Goal: Information Seeking & Learning: Learn about a topic

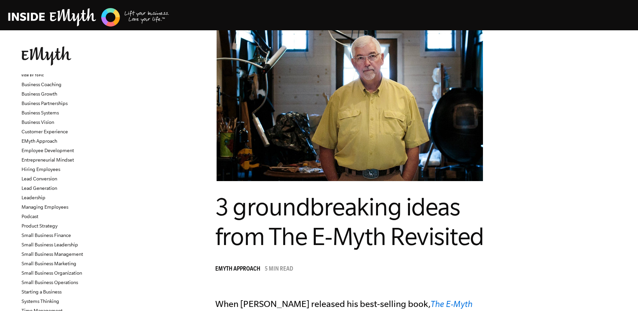
click at [139, 106] on figure at bounding box center [350, 105] width 484 height 151
drag, startPoint x: 637, startPoint y: 19, endPoint x: 643, endPoint y: 30, distance: 12.6
click at [638, 30] on html "Topics: Finding Customers Business Systems Managing Employees Leadership Managi…" at bounding box center [319, 155] width 638 height 311
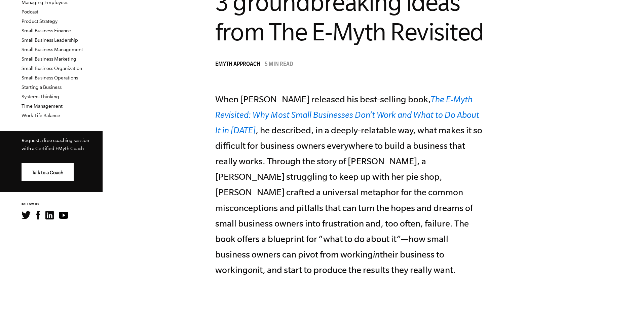
scroll to position [200, 0]
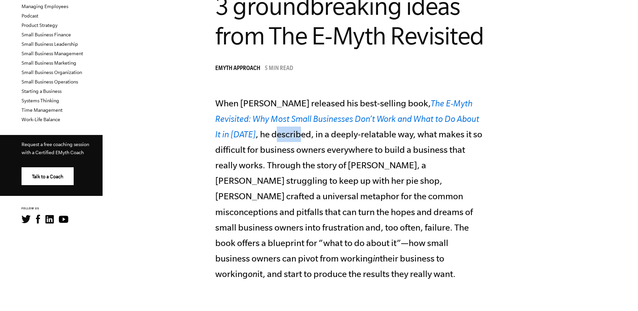
drag, startPoint x: 306, startPoint y: 138, endPoint x: 287, endPoint y: 138, distance: 19.2
click at [287, 138] on p "When [PERSON_NAME] released his best-selling book, The E-Myth Revisited: Why Mo…" at bounding box center [349, 189] width 269 height 186
drag, startPoint x: 287, startPoint y: 138, endPoint x: 363, endPoint y: 147, distance: 76.9
click at [363, 147] on p "When [PERSON_NAME] released his best-selling book, The E-Myth Revisited: Why Mo…" at bounding box center [349, 189] width 269 height 186
drag, startPoint x: 417, startPoint y: 136, endPoint x: 342, endPoint y: 135, distance: 75.4
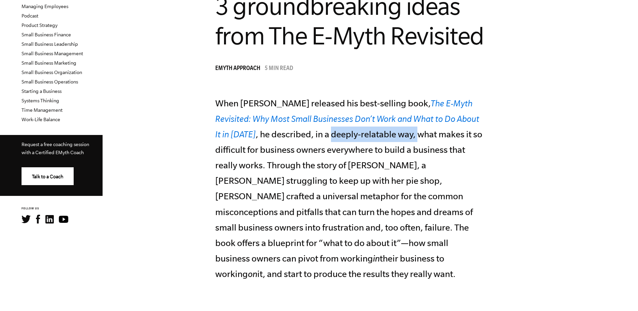
click at [342, 135] on p "When [PERSON_NAME] released his best-selling book, The E-Myth Revisited: Why Mo…" at bounding box center [349, 189] width 269 height 186
drag, startPoint x: 342, startPoint y: 135, endPoint x: 333, endPoint y: 143, distance: 11.9
click at [333, 143] on p "When [PERSON_NAME] released his best-selling book, The E-Myth Revisited: Why Mo…" at bounding box center [349, 189] width 269 height 186
drag, startPoint x: 432, startPoint y: 136, endPoint x: 395, endPoint y: 136, distance: 36.7
click at [395, 136] on p "When [PERSON_NAME] released his best-selling book, The E-Myth Revisited: Why Mo…" at bounding box center [349, 189] width 269 height 186
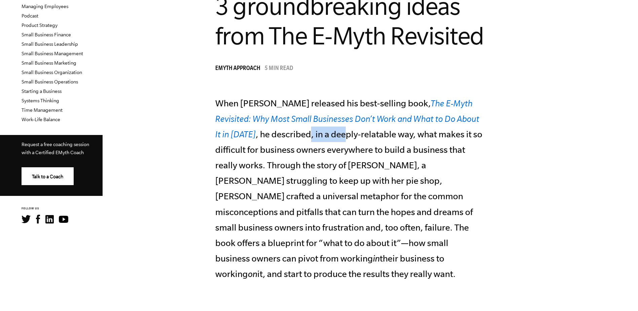
drag, startPoint x: 395, startPoint y: 136, endPoint x: 356, endPoint y: 136, distance: 39.4
click at [356, 136] on p "When [PERSON_NAME] released his best-selling book, The E-Myth Revisited: Why Mo…" at bounding box center [349, 189] width 269 height 186
drag, startPoint x: 356, startPoint y: 136, endPoint x: 447, endPoint y: 143, distance: 91.8
click at [414, 145] on p "When [PERSON_NAME] released his best-selling book, The E-Myth Revisited: Why Mo…" at bounding box center [349, 189] width 269 height 186
drag, startPoint x: 430, startPoint y: 136, endPoint x: 395, endPoint y: 135, distance: 35.3
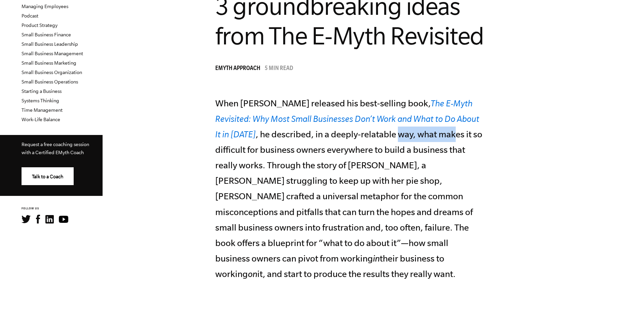
click at [395, 135] on p "When [PERSON_NAME] released his best-selling book, The E-Myth Revisited: Why Mo…" at bounding box center [349, 189] width 269 height 186
drag, startPoint x: 253, startPoint y: 149, endPoint x: 312, endPoint y: 148, distance: 58.9
click at [312, 148] on p "When [PERSON_NAME] released his best-selling book, The E-Myth Revisited: Why Mo…" at bounding box center [349, 189] width 269 height 186
drag, startPoint x: 312, startPoint y: 148, endPoint x: 314, endPoint y: 151, distance: 3.6
click at [314, 151] on p "When [PERSON_NAME] released his best-selling book, The E-Myth Revisited: Why Mo…" at bounding box center [349, 189] width 269 height 186
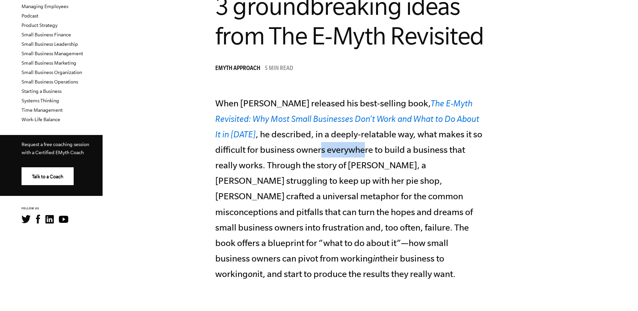
drag, startPoint x: 314, startPoint y: 151, endPoint x: 344, endPoint y: 150, distance: 29.6
click at [344, 150] on p "When [PERSON_NAME] released his best-selling book, The E-Myth Revisited: Why Mo…" at bounding box center [349, 189] width 269 height 186
drag, startPoint x: 344, startPoint y: 150, endPoint x: 332, endPoint y: 148, distance: 11.6
click at [332, 148] on p "When [PERSON_NAME] released his best-selling book, The E-Myth Revisited: Why Mo…" at bounding box center [349, 189] width 269 height 186
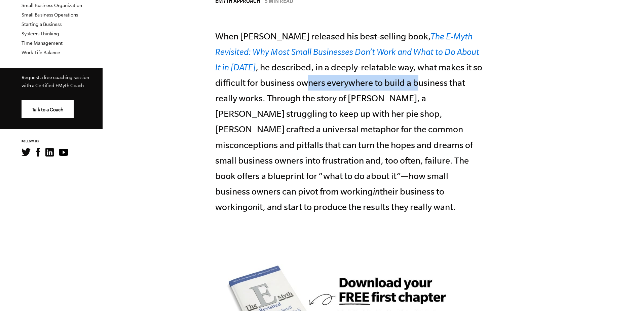
scroll to position [268, 0]
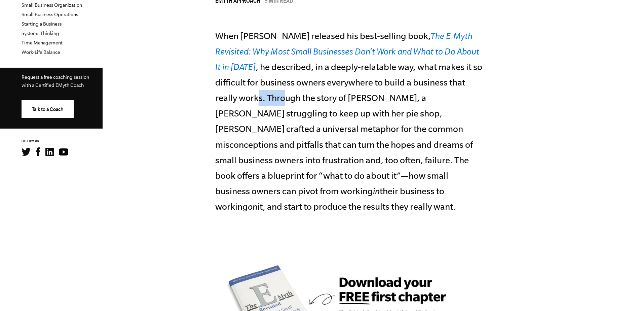
drag, startPoint x: 282, startPoint y: 101, endPoint x: 306, endPoint y: 98, distance: 24.7
click at [306, 98] on p "When [PERSON_NAME] released his best-selling book, The E-Myth Revisited: Why Mo…" at bounding box center [349, 121] width 269 height 186
drag, startPoint x: 306, startPoint y: 98, endPoint x: 350, endPoint y: 102, distance: 43.5
click at [350, 102] on p "When [PERSON_NAME] released his best-selling book, The E-Myth Revisited: Why Mo…" at bounding box center [349, 121] width 269 height 186
drag, startPoint x: 350, startPoint y: 102, endPoint x: 363, endPoint y: 99, distance: 14.1
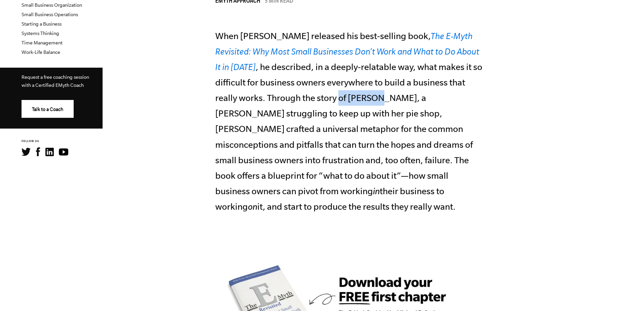
click at [363, 99] on p "When [PERSON_NAME] released his best-selling book, The E-Myth Revisited: Why Mo…" at bounding box center [349, 121] width 269 height 186
drag, startPoint x: 363, startPoint y: 99, endPoint x: 449, endPoint y: 106, distance: 86.1
click at [449, 106] on p "When [PERSON_NAME] released his best-selling book, The E-Myth Revisited: Why Mo…" at bounding box center [349, 121] width 269 height 186
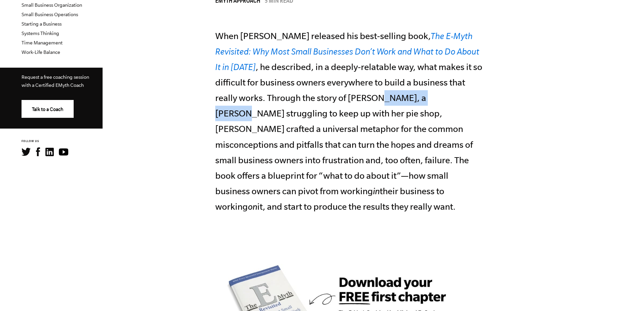
drag, startPoint x: 463, startPoint y: 101, endPoint x: 396, endPoint y: 102, distance: 66.6
click at [396, 102] on p "When [PERSON_NAME] released his best-selling book, The E-Myth Revisited: Why Mo…" at bounding box center [349, 121] width 269 height 186
drag, startPoint x: 233, startPoint y: 114, endPoint x: 261, endPoint y: 112, distance: 28.7
drag, startPoint x: 261, startPoint y: 112, endPoint x: 274, endPoint y: 114, distance: 12.6
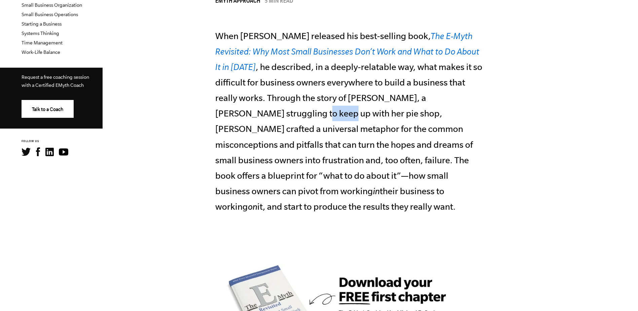
click at [274, 114] on p "When [PERSON_NAME] released his best-selling book, The E-Myth Revisited: Why Mo…" at bounding box center [349, 121] width 269 height 186
drag, startPoint x: 274, startPoint y: 114, endPoint x: 269, endPoint y: 116, distance: 4.7
click at [269, 116] on p "When [PERSON_NAME] released his best-selling book, The E-Myth Revisited: Why Mo…" at bounding box center [349, 121] width 269 height 186
drag, startPoint x: 269, startPoint y: 116, endPoint x: 309, endPoint y: 125, distance: 40.9
click at [309, 125] on p "When [PERSON_NAME] released his best-selling book, The E-Myth Revisited: Why Mo…" at bounding box center [349, 121] width 269 height 186
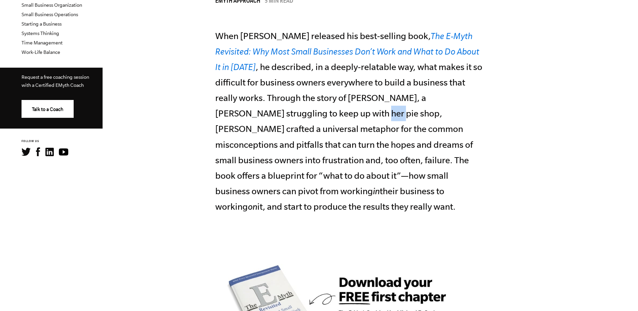
drag, startPoint x: 331, startPoint y: 114, endPoint x: 351, endPoint y: 113, distance: 20.2
click at [351, 113] on p "When [PERSON_NAME] released his best-selling book, The E-Myth Revisited: Why Mo…" at bounding box center [349, 121] width 269 height 186
drag, startPoint x: 351, startPoint y: 113, endPoint x: 348, endPoint y: 117, distance: 4.8
click at [348, 117] on p "When [PERSON_NAME] released his best-selling book, The E-Myth Revisited: Why Mo…" at bounding box center [349, 121] width 269 height 186
drag, startPoint x: 348, startPoint y: 117, endPoint x: 397, endPoint y: 116, distance: 49.1
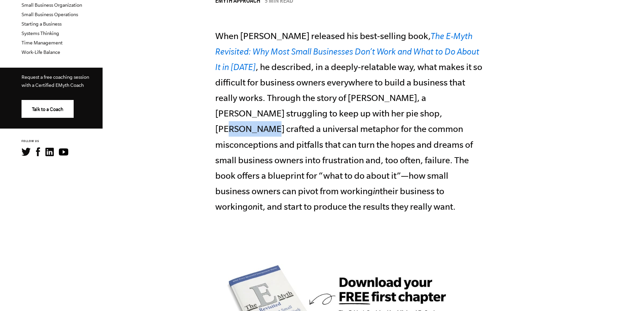
click at [397, 116] on p "When [PERSON_NAME] released his best-selling book, The E-Myth Revisited: Why Mo…" at bounding box center [349, 121] width 269 height 186
drag, startPoint x: 397, startPoint y: 116, endPoint x: 394, endPoint y: 115, distance: 3.8
click at [394, 115] on p "When [PERSON_NAME] released his best-selling book, The E-Myth Revisited: Why Mo…" at bounding box center [349, 121] width 269 height 186
drag, startPoint x: 245, startPoint y: 130, endPoint x: 301, endPoint y: 126, distance: 56.7
click at [301, 126] on p "When [PERSON_NAME] released his best-selling book, The E-Myth Revisited: Why Mo…" at bounding box center [349, 121] width 269 height 186
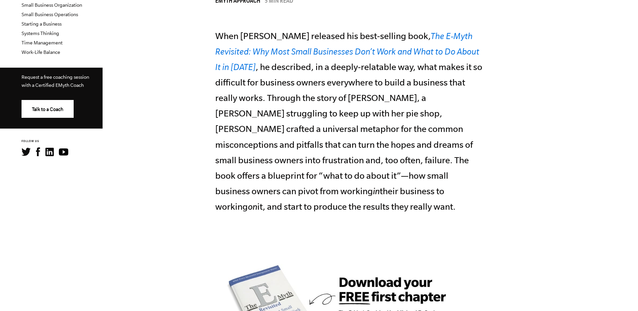
drag, startPoint x: 301, startPoint y: 126, endPoint x: 348, endPoint y: 127, distance: 46.8
click at [348, 127] on p "When [PERSON_NAME] released his best-selling book, The E-Myth Revisited: Why Mo…" at bounding box center [349, 121] width 269 height 186
drag, startPoint x: 389, startPoint y: 129, endPoint x: 328, endPoint y: 127, distance: 61.2
click at [328, 127] on p "When [PERSON_NAME] released his best-selling book, The E-Myth Revisited: Why Mo…" at bounding box center [349, 121] width 269 height 186
drag, startPoint x: 328, startPoint y: 127, endPoint x: 419, endPoint y: 126, distance: 91.9
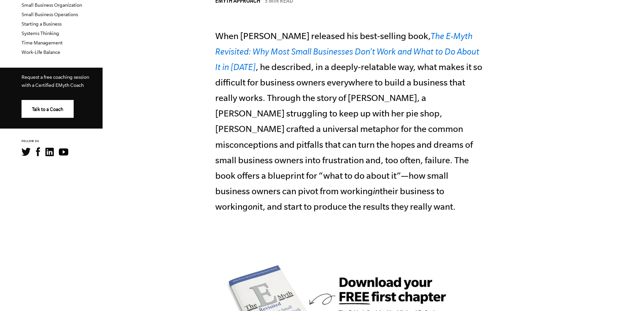
click at [419, 126] on p "When [PERSON_NAME] released his best-selling book, The E-Myth Revisited: Why Mo…" at bounding box center [349, 121] width 269 height 186
drag
click at [430, 130] on p "When [PERSON_NAME] released his best-selling book, The E-Myth Revisited: Why Mo…" at bounding box center [349, 121] width 269 height 186
click at [464, 134] on p "When [PERSON_NAME] released his best-selling book, The E-Myth Revisited: Why Mo…" at bounding box center [349, 121] width 269 height 186
click at [315, 143] on p "When [PERSON_NAME] released his best-selling book, The E-Myth Revisited: Why Mo…" at bounding box center [349, 121] width 269 height 186
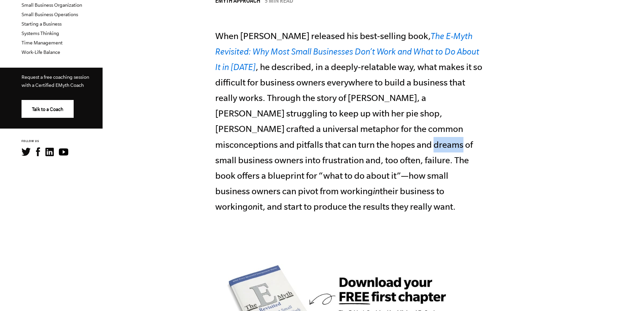
click at [328, 146] on p "When [PERSON_NAME] released his best-selling book, The E-Myth Revisited: Why Mo…" at bounding box center [349, 121] width 269 height 186
click at [380, 144] on p "When [PERSON_NAME] released his best-selling book, The E-Myth Revisited: Why Mo…" at bounding box center [349, 121] width 269 height 186
click at [427, 145] on p "When [PERSON_NAME] released his best-selling book, The E-Myth Revisited: Why Mo…" at bounding box center [349, 121] width 269 height 186
click at [248, 160] on p "When [PERSON_NAME] released his best-selling book, The E-Myth Revisited: Why Mo…" at bounding box center [349, 121] width 269 height 186
click at [314, 160] on p "When [PERSON_NAME] released his best-selling book, The E-Myth Revisited: Why Mo…" at bounding box center [349, 121] width 269 height 186
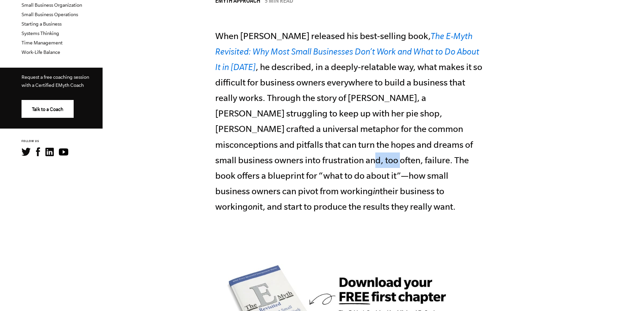
click at [297, 161] on p "When [PERSON_NAME] released his best-selling book, The E-Myth Revisited: Why Mo…" at bounding box center [349, 121] width 269 height 186
click at [366, 162] on p "When [PERSON_NAME] released his best-selling book, The E-Myth Revisited: Why Mo…" at bounding box center [349, 121] width 269 height 186
click at [405, 160] on p "When [PERSON_NAME] released his best-selling book, The E-Myth Revisited: Why Mo…" at bounding box center [349, 121] width 269 height 186
click at [307, 175] on p "When [PERSON_NAME] released his best-selling book, The E-Myth Revisited: Why Mo…" at bounding box center [349, 121] width 269 height 186
click at [349, 175] on p "When [PERSON_NAME] released his best-selling book, The E-Myth Revisited: Why Mo…" at bounding box center [349, 121] width 269 height 186
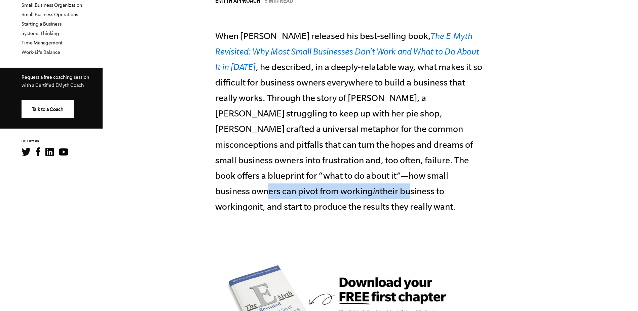
click at [375, 177] on p "When [PERSON_NAME] released his best-selling book, The E-Myth Revisited: Why Mo…" at bounding box center [349, 121] width 269 height 186
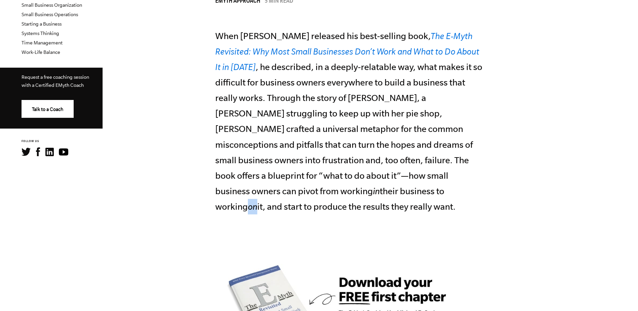
click at [282, 190] on p "When [PERSON_NAME] released his best-selling book, The E-Myth Revisited: Why Mo…" at bounding box center [349, 121] width 269 height 186
click at [380, 186] on icon "in" at bounding box center [376, 191] width 7 height 10
click at [376, 187] on p "When [PERSON_NAME] released his best-selling book, The E-Myth Revisited: Why Mo…" at bounding box center [349, 121] width 269 height 186
click at [347, 192] on p "When [PERSON_NAME] released his best-selling book, The E-Myth Revisited: Why Mo…" at bounding box center [349, 121] width 269 height 186
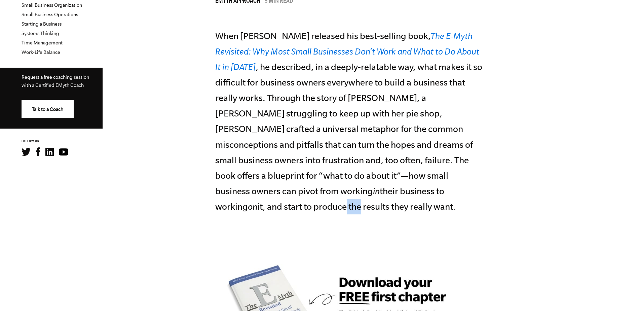
click at [378, 193] on p "When [PERSON_NAME] released his best-selling book, The E-Myth Revisited: Why Mo…" at bounding box center [349, 121] width 269 height 186
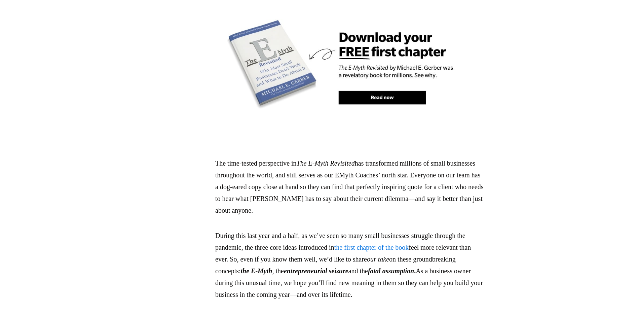
scroll to position [492, 0]
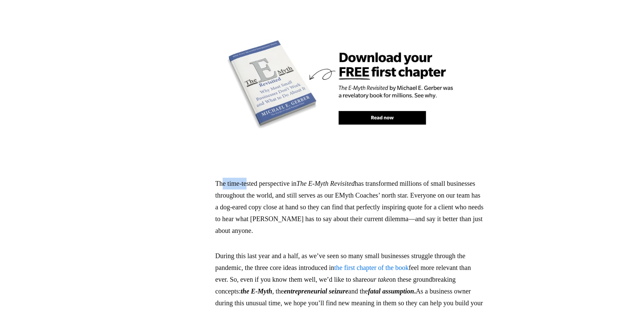
click at [271, 178] on p "The time-tested perspective in The E-Myth Revisited has transformed millions of…" at bounding box center [349, 207] width 269 height 59
click at [292, 178] on p "The time-tested perspective in The E-Myth Revisited has transformed millions of…" at bounding box center [349, 207] width 269 height 59
click at [341, 178] on p "The time-tested perspective in The E-Myth Revisited has transformed millions of…" at bounding box center [349, 207] width 269 height 59
click at [272, 178] on p "The time-tested perspective in The E-Myth Revisited has transformed millions of…" at bounding box center [349, 207] width 269 height 59
click at [296, 178] on p "The time-tested perspective in The E-Myth Revisited has transformed millions of…" at bounding box center [349, 207] width 269 height 59
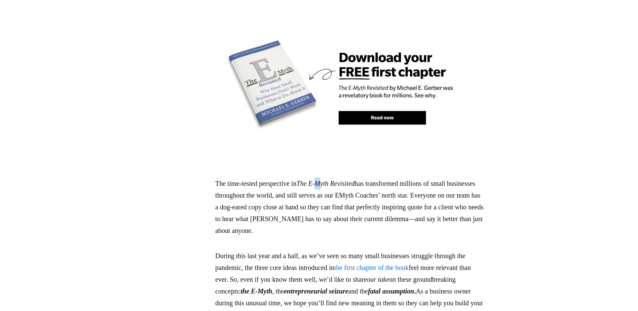
click at [352, 180] on em "The E-Myth Revisited" at bounding box center [326, 183] width 58 height 7
click at [355, 180] on em "The E-Myth Revisited" at bounding box center [326, 183] width 58 height 7
click at [425, 178] on p "The time-tested perspective in The E-Myth Revisited has transformed millions of…" at bounding box center [349, 207] width 269 height 59
click at [311, 179] on p "The time-tested perspective in The E-Myth Revisited has transformed millions of…" at bounding box center [349, 207] width 269 height 59
click at [323, 178] on p "The time-tested perspective in The E-Myth Revisited has transformed millions of…" at bounding box center [349, 207] width 269 height 59
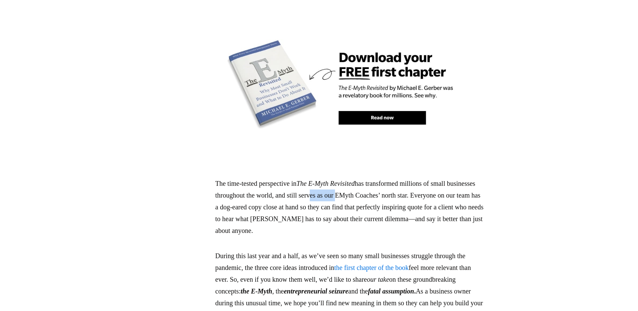
click at [373, 184] on p "The time-tested perspective in The E-Myth Revisited has transformed millions of…" at bounding box center [349, 207] width 269 height 59
click at [447, 178] on p "The time-tested perspective in The E-Myth Revisited has transformed millions of…" at bounding box center [349, 207] width 269 height 59
click at [403, 179] on p "The time-tested perspective in The E-Myth Revisited has transformed millions of…" at bounding box center [349, 207] width 269 height 59
click at [446, 181] on p "The time-tested perspective in The E-Myth Revisited has transformed millions of…" at bounding box center [349, 207] width 269 height 59
click at [429, 182] on p "The time-tested perspective in The E-Myth Revisited has transformed millions of…" at bounding box center [349, 207] width 269 height 59
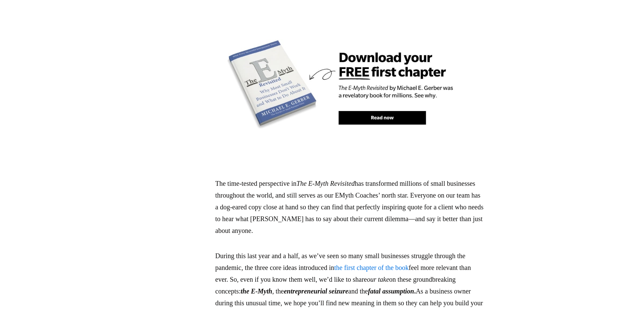
click at [467, 186] on p "The time-tested perspective in The E-Myth Revisited has transformed millions of…" at bounding box center [349, 207] width 269 height 59
click at [458, 182] on p "The time-tested perspective in The E-Myth Revisited has transformed millions of…" at bounding box center [349, 207] width 269 height 59
click at [452, 184] on p "The time-tested perspective in The E-Myth Revisited has transformed millions of…" at bounding box center [349, 207] width 269 height 59
click at [470, 180] on p "The time-tested perspective in The E-Myth Revisited has transformed millions of…" at bounding box center [349, 207] width 269 height 59
click at [445, 182] on p "The time-tested perspective in The E-Myth Revisited has transformed millions of…" at bounding box center [349, 207] width 269 height 59
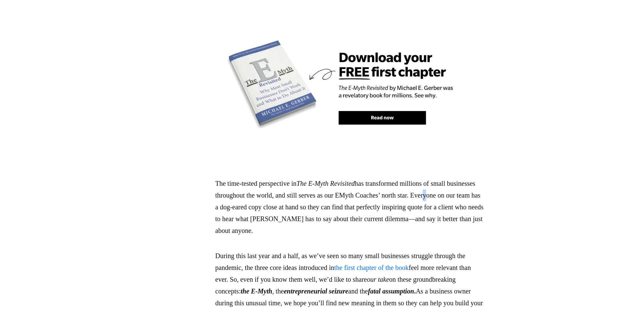
click at [254, 193] on p "The time-tested perspective in The E-Myth Revisited has transformed millions of…" at bounding box center [349, 207] width 269 height 59
click at [297, 189] on p "The time-tested perspective in The E-Myth Revisited has transformed millions of…" at bounding box center [349, 207] width 269 height 59
click at [279, 194] on p "The time-tested perspective in The E-Myth Revisited has transformed millions of…" at bounding box center [349, 207] width 269 height 59
click at [295, 193] on p "The time-tested perspective in The E-Myth Revisited has transformed millions of…" at bounding box center [349, 207] width 269 height 59
click at [315, 192] on p "The time-tested perspective in The E-Myth Revisited has transformed millions of…" at bounding box center [349, 207] width 269 height 59
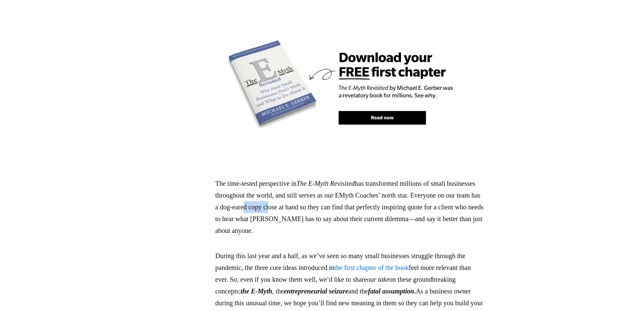
click at [349, 192] on p "The time-tested perspective in The E-Myth Revisited has transformed millions of…" at bounding box center [349, 207] width 269 height 59
click at [374, 192] on p "The time-tested perspective in The E-Myth Revisited has transformed millions of…" at bounding box center [349, 207] width 269 height 59
click at [312, 196] on p "The time-tested perspective in The E-Myth Revisited has transformed millions of…" at bounding box center [349, 207] width 269 height 59
click at [328, 191] on p "The time-tested perspective in The E-Myth Revisited has transformed millions of…" at bounding box center [349, 207] width 269 height 59
click at [385, 193] on p "The time-tested perspective in The E-Myth Revisited has transformed millions of…" at bounding box center [349, 207] width 269 height 59
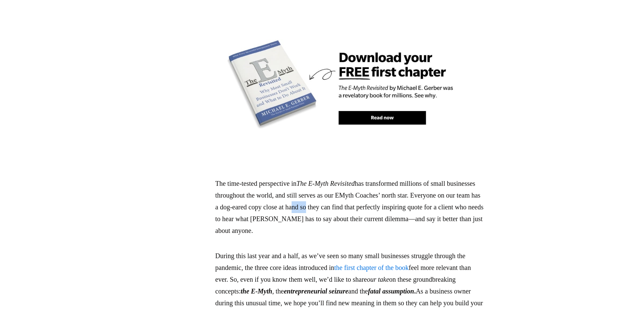
click at [417, 191] on p "The time-tested perspective in The E-Myth Revisited has transformed millions of…" at bounding box center [349, 207] width 269 height 59
click at [435, 190] on p "The time-tested perspective in The E-Myth Revisited has transformed millions of…" at bounding box center [349, 207] width 269 height 59
click at [462, 193] on p "The time-tested perspective in The E-Myth Revisited has transformed millions of…" at bounding box center [349, 207] width 269 height 59
click at [282, 204] on p "The time-tested perspective in The E-Myth Revisited has transformed millions of…" at bounding box center [349, 207] width 269 height 59
click at [303, 204] on p "The time-tested perspective in The E-Myth Revisited has transformed millions of…" at bounding box center [349, 207] width 269 height 59
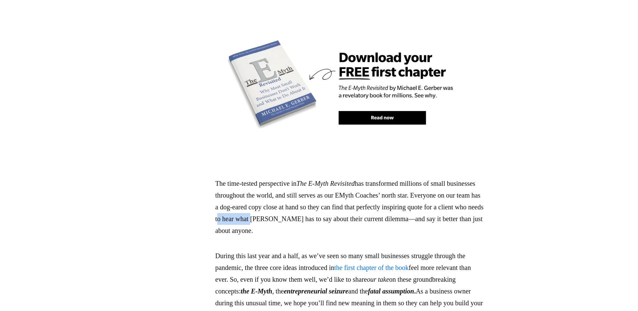
click at [354, 203] on p "The time-tested perspective in The E-Myth Revisited has transformed millions of…" at bounding box center [349, 207] width 269 height 59
click at [367, 203] on p "The time-tested perspective in The E-Myth Revisited has transformed millions of…" at bounding box center [349, 207] width 269 height 59
click at [412, 207] on p "The time-tested perspective in The E-Myth Revisited has transformed millions of…" at bounding box center [349, 207] width 269 height 59
click at [442, 209] on p "The time-tested perspective in The E-Myth Revisited has transformed millions of…" at bounding box center [349, 207] width 269 height 59
click at [422, 203] on p "The time-tested perspective in The E-Myth Revisited has transformed millions of…" at bounding box center [349, 207] width 269 height 59
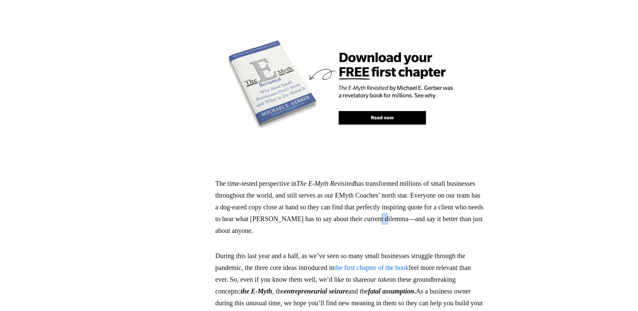
click at [294, 214] on p "The time-tested perspective in The E-Myth Revisited has transformed millions of…" at bounding box center [349, 207] width 269 height 59
click at [419, 216] on p "The time-tested perspective in The E-Myth Revisited has transformed millions of…" at bounding box center [349, 207] width 269 height 59
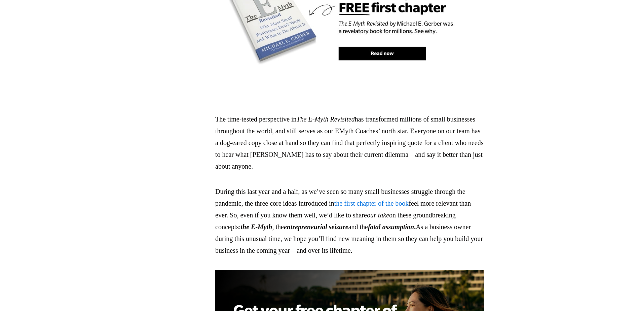
scroll to position [565, 0]
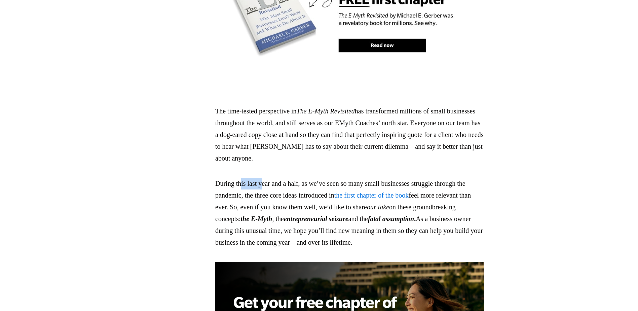
click at [290, 178] on p "During this last year and a half, as we’ve seen so many small businesses strugg…" at bounding box center [349, 213] width 269 height 71
click at [314, 178] on p "During this last year and a half, as we’ve seen so many small businesses strugg…" at bounding box center [349, 213] width 269 height 71
click at [317, 178] on p "During this last year and a half, as we’ve seen so many small businesses strugg…" at bounding box center [349, 213] width 269 height 71
click at [360, 178] on p "During this last year and a half, as we’ve seen so many small businesses strugg…" at bounding box center [349, 213] width 269 height 71
click at [387, 178] on p "During this last year and a half, as we’ve seen so many small businesses strugg…" at bounding box center [349, 213] width 269 height 71
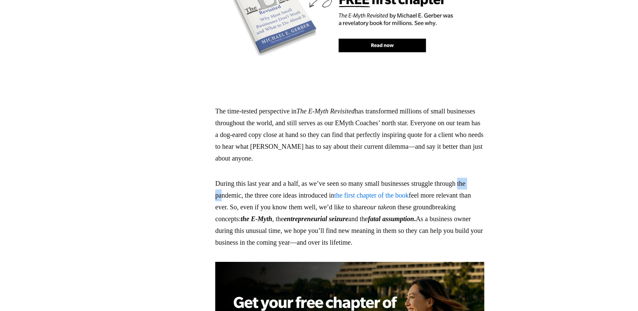
click at [291, 186] on p "During this last year and a half, as we’ve seen so many small businesses strugg…" at bounding box center [349, 213] width 269 height 71
click at [302, 179] on p "During this last year and a half, as we’ve seen so many small businesses strugg…" at bounding box center [349, 213] width 269 height 71
click at [332, 179] on p "During this last year and a half, as we’ve seen so many small businesses strugg…" at bounding box center [349, 213] width 269 height 71
click at [331, 182] on p "During this last year and a half, as we’ve seen so many small businesses strugg…" at bounding box center [349, 213] width 269 height 71
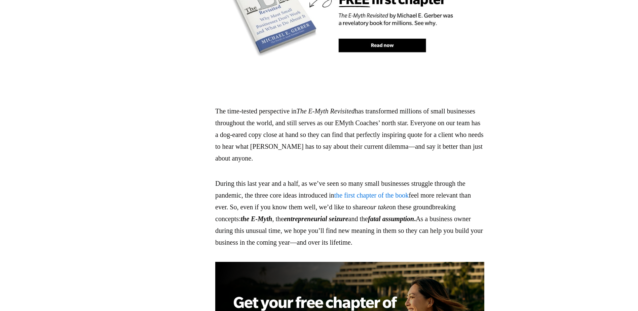
click at [355, 189] on p "During this last year and a half, as we’ve seen so many small businesses strugg…" at bounding box center [349, 213] width 269 height 71
click at [326, 180] on p "During this last year and a half, as we’ve seen so many small businesses strugg…" at bounding box center [349, 213] width 269 height 71
click at [363, 180] on p "During this last year and a half, as we’ve seen so many small businesses strugg…" at bounding box center [349, 213] width 269 height 71
click at [344, 191] on p "During this last year and a half, as we’ve seen so many small businesses strugg…" at bounding box center [349, 213] width 269 height 71
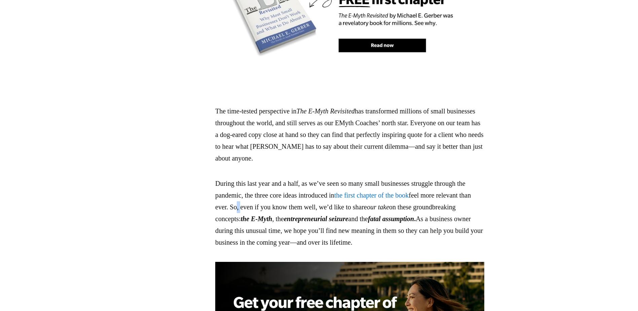
click at [305, 193] on p "During this last year and a half, as we’ve seen so many small businesses strugg…" at bounding box center [349, 213] width 269 height 71
click at [321, 193] on p "During this last year and a half, as we’ve seen so many small businesses strugg…" at bounding box center [349, 213] width 269 height 71
click at [383, 192] on p "During this last year and a half, as we’ve seen so many small businesses strugg…" at bounding box center [349, 213] width 269 height 71
click at [414, 192] on p "During this last year and a half, as we’ve seen so many small businesses strugg…" at bounding box center [349, 213] width 269 height 71
click at [389, 203] on em "our take" at bounding box center [378, 206] width 22 height 7
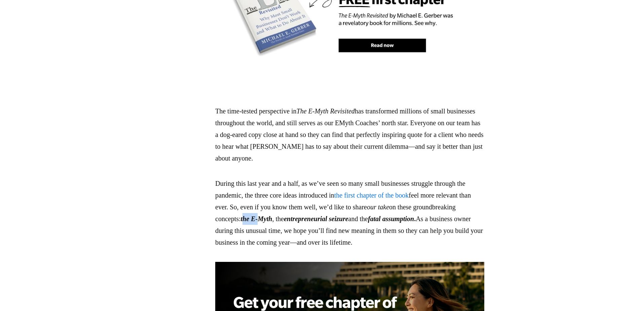
click at [272, 215] on em "the E-Myth" at bounding box center [257, 218] width 32 height 7
click at [359, 213] on p "During this last year and a half, as we’ve seen so many small businesses strugg…" at bounding box center [349, 213] width 269 height 71
click at [349, 215] on em "entrepreneurial seizure" at bounding box center [316, 218] width 65 height 7
click at [484, 207] on p "During this last year and a half, as we’ve seen so many small businesses strugg…" at bounding box center [349, 213] width 269 height 71
click at [340, 203] on p "During this last year and a half, as we’ve seen so many small businesses strugg…" at bounding box center [349, 213] width 269 height 71
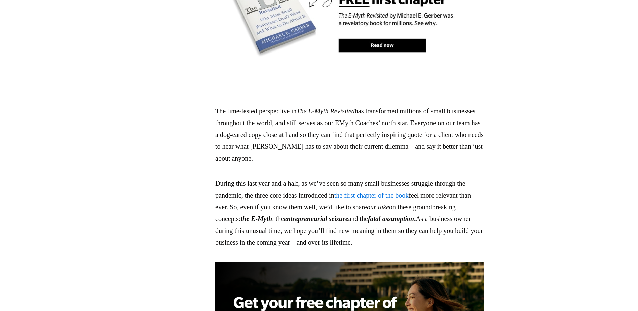
click at [427, 210] on p "During this last year and a half, as we’ve seen so many small businesses strugg…" at bounding box center [349, 213] width 269 height 71
click at [367, 206] on p "During this last year and a half, as we’ve seen so many small businesses strugg…" at bounding box center [349, 213] width 269 height 71
click at [378, 222] on p "During this last year and a half, as we’ve seen so many small businesses strugg…" at bounding box center [349, 213] width 269 height 71
click at [363, 220] on p "During this last year and a half, as we’ve seen so many small businesses strugg…" at bounding box center [349, 213] width 269 height 71
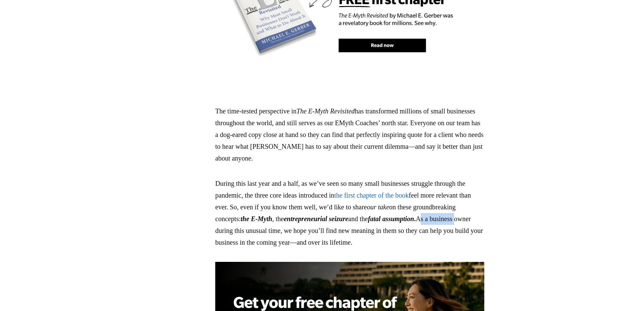
click at [325, 214] on p "During this last year and a half, as we’ve seen so many small businesses strugg…" at bounding box center [349, 213] width 269 height 71
click at [360, 218] on p "During this last year and a half, as we’ve seen so many small businesses strugg…" at bounding box center [349, 213] width 269 height 71
click at [434, 219] on p "During this last year and a half, as we’ve seen so many small businesses strugg…" at bounding box center [349, 213] width 269 height 71
click at [269, 227] on p "During this last year and a half, as we’ve seen so many small businesses strugg…" at bounding box center [349, 213] width 269 height 71
click at [356, 230] on p "During this last year and a half, as we’ve seen so many small businesses strugg…" at bounding box center [349, 213] width 269 height 71
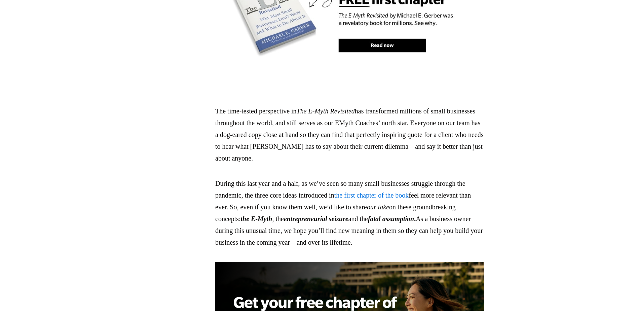
click at [471, 227] on p "During this last year and a half, as we’ve seen so many small businesses strugg…" at bounding box center [349, 213] width 269 height 71
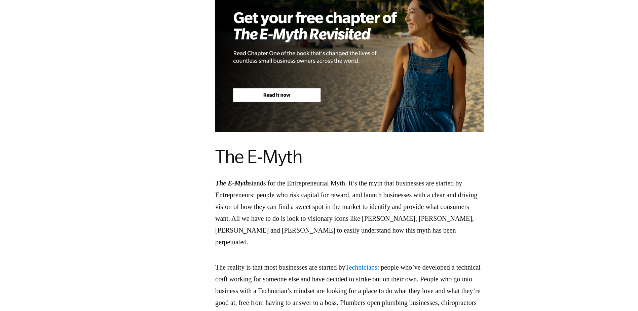
scroll to position [902, 0]
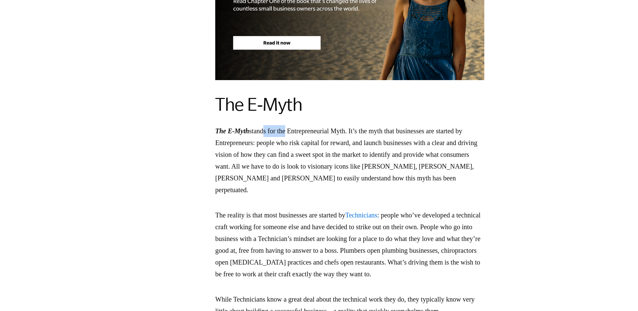
click at [319, 130] on p "The E-Myth stands for the Entrepreneurial Myth. It’s the myth that businesses a…" at bounding box center [349, 160] width 269 height 71
click at [341, 163] on p "The E-Myth stands for the Entrepreneurial Myth. It’s the myth that businesses a…" at bounding box center [349, 160] width 269 height 71
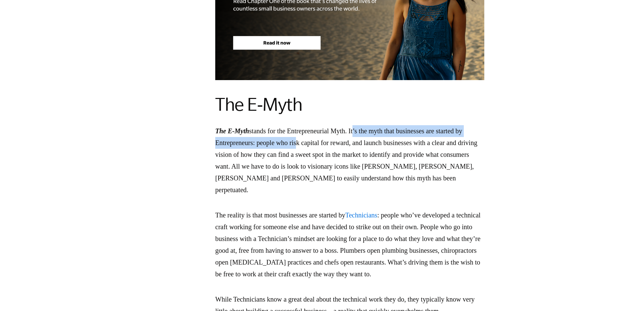
click at [357, 135] on p "The E-Myth stands for the Entrepreneurial Myth. It’s the myth that businesses a…" at bounding box center [349, 160] width 269 height 71
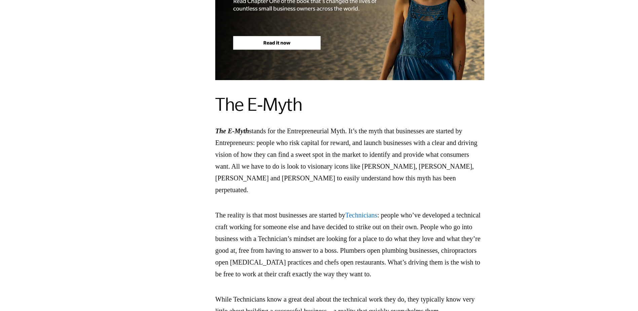
click at [334, 163] on p "The E-Myth stands for the Entrepreneurial Myth. It’s the myth that businesses a…" at bounding box center [349, 160] width 269 height 71
click at [419, 125] on p "The E-Myth stands for the Entrepreneurial Myth. It’s the myth that businesses a…" at bounding box center [349, 160] width 269 height 71
click at [414, 131] on p "The E-Myth stands for the Entrepreneurial Myth. It’s the myth that businesses a…" at bounding box center [349, 160] width 269 height 71
click at [251, 141] on p "The E-Myth stands for the Entrepreneurial Myth. It’s the myth that businesses a…" at bounding box center [349, 160] width 269 height 71
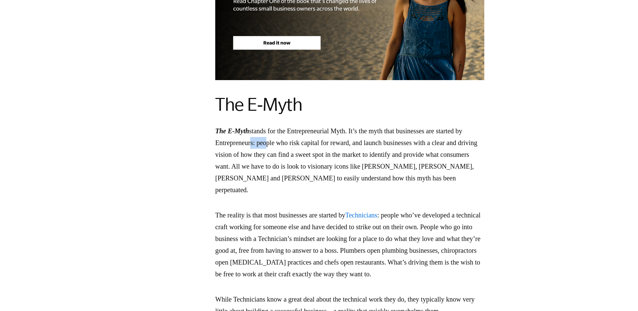
click at [305, 141] on p "The E-Myth stands for the Entrepreneurial Myth. It’s the myth that businesses a…" at bounding box center [349, 160] width 269 height 71
click at [339, 141] on p "The E-Myth stands for the Entrepreneurial Myth. It’s the myth that businesses a…" at bounding box center [349, 160] width 269 height 71
click at [375, 140] on p "The E-Myth stands for the Entrepreneurial Myth. It’s the myth that businesses a…" at bounding box center [349, 160] width 269 height 71
click at [316, 141] on p "The E-Myth stands for the Entrepreneurial Myth. It’s the myth that businesses a…" at bounding box center [349, 160] width 269 height 71
click at [298, 150] on p "The E-Myth stands for the Entrepreneurial Myth. It’s the myth that businesses a…" at bounding box center [349, 160] width 269 height 71
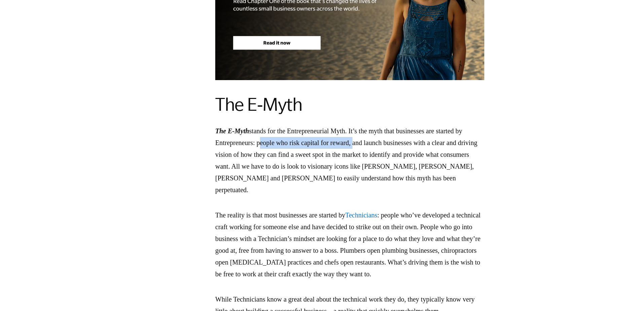
click at [420, 135] on p "The E-Myth stands for the Entrepreneurial Myth. It’s the myth that businesses a…" at bounding box center [349, 160] width 269 height 71
click at [460, 145] on p "The E-Myth stands for the Entrepreneurial Myth. It’s the myth that businesses a…" at bounding box center [349, 160] width 269 height 71
click at [458, 138] on p "The E-Myth stands for the Entrepreneurial Myth. It’s the myth that businesses a…" at bounding box center [349, 160] width 269 height 71
click at [266, 152] on p "The E-Myth stands for the Entrepreneurial Myth. It’s the myth that businesses a…" at bounding box center [349, 160] width 269 height 71
click at [294, 153] on p "The E-Myth stands for the Entrepreneurial Myth. It’s the myth that businesses a…" at bounding box center [349, 160] width 269 height 71
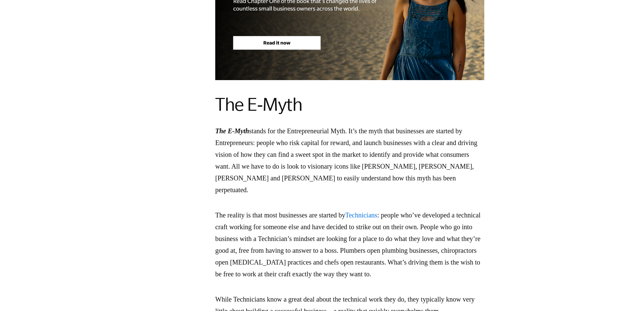
click at [297, 158] on p "The E-Myth stands for the Entrepreneurial Myth. It’s the myth that businesses a…" at bounding box center [349, 160] width 269 height 71
click at [370, 153] on p "The E-Myth stands for the Entrepreneurial Myth. It’s the myth that businesses a…" at bounding box center [349, 160] width 269 height 71
click at [410, 154] on p "The E-Myth stands for the Entrepreneurial Myth. It’s the myth that businesses a…" at bounding box center [349, 160] width 269 height 71
click at [449, 152] on p "The E-Myth stands for the Entrepreneurial Myth. It’s the myth that businesses a…" at bounding box center [349, 160] width 269 height 71
click at [275, 164] on p "The E-Myth stands for the Entrepreneurial Myth. It’s the myth that businesses a…" at bounding box center [349, 160] width 269 height 71
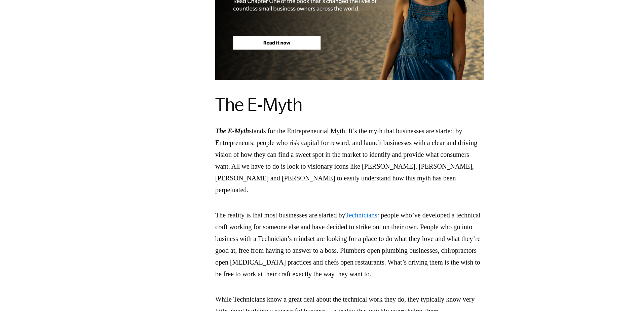
click at [451, 152] on p "The E-Myth stands for the Entrepreneurial Myth. It’s the myth that businesses a…" at bounding box center [349, 160] width 269 height 71
click at [395, 162] on p "The E-Myth stands for the Entrepreneurial Myth. It’s the myth that businesses a…" at bounding box center [349, 160] width 269 height 71
click at [396, 163] on p "The E-Myth stands for the Entrepreneurial Myth. It’s the myth that businesses a…" at bounding box center [349, 160] width 269 height 71
click at [361, 164] on p "The E-Myth stands for the Entrepreneurial Myth. It’s the myth that businesses a…" at bounding box center [349, 160] width 269 height 71
click at [375, 161] on p "The E-Myth stands for the Entrepreneurial Myth. It’s the myth that businesses a…" at bounding box center [349, 160] width 269 height 71
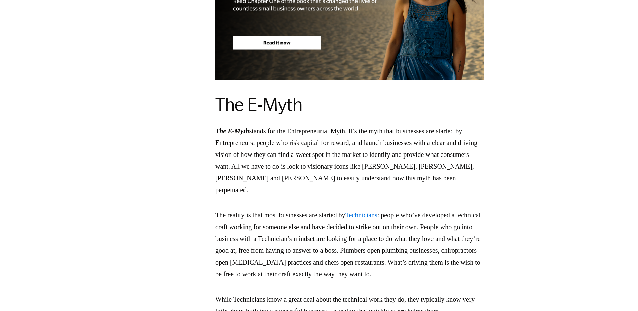
click at [422, 161] on p "The E-Myth stands for the Entrepreneurial Myth. It’s the myth that businesses a…" at bounding box center [349, 160] width 269 height 71
click at [416, 162] on p "The E-Myth stands for the Entrepreneurial Myth. It’s the myth that businesses a…" at bounding box center [349, 160] width 269 height 71
click at [437, 163] on p "The E-Myth stands for the Entrepreneurial Myth. It’s the myth that businesses a…" at bounding box center [349, 160] width 269 height 71
click at [398, 166] on p "The E-Myth stands for the Entrepreneurial Myth. It’s the myth that businesses a…" at bounding box center [349, 160] width 269 height 71
click at [398, 162] on p "The E-Myth stands for the Entrepreneurial Myth. It’s the myth that businesses a…" at bounding box center [349, 160] width 269 height 71
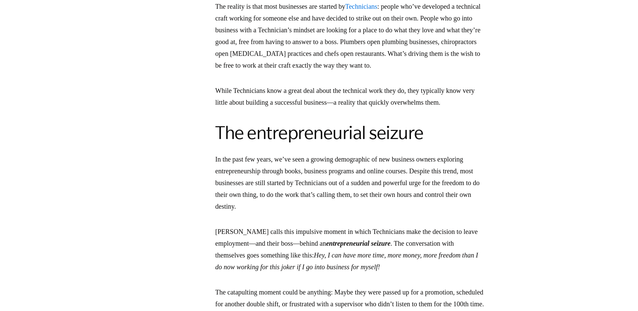
scroll to position [1038, 0]
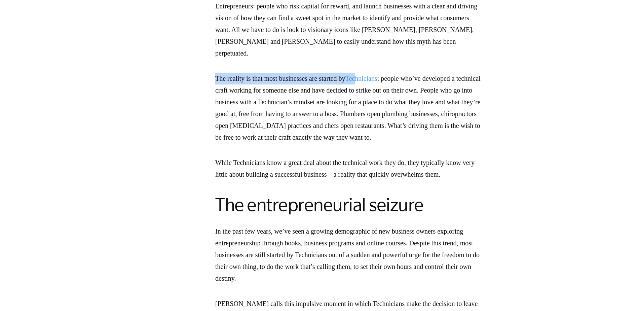
click at [393, 73] on p "The reality is that most businesses are started by Technicians : people who’ve …" at bounding box center [349, 108] width 269 height 71
click at [544, 101] on section "When [PERSON_NAME] released his best-selling book, The E-Myth Revisited: Why Mo…" at bounding box center [350, 202] width 484 height 1889
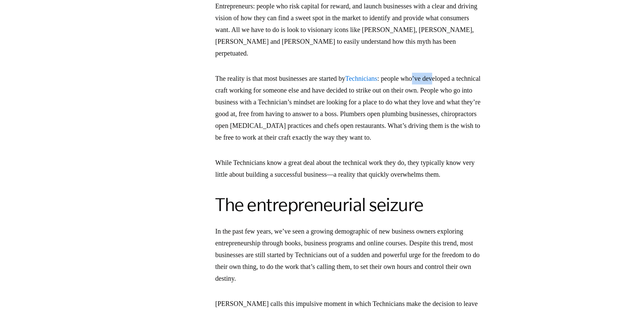
click at [481, 76] on p "The reality is that most businesses are started by Technicians : people who’ve …" at bounding box center [349, 108] width 269 height 71
click at [261, 90] on p "The reality is that most businesses are started by Technicians : people who’ve …" at bounding box center [349, 108] width 269 height 71
click at [267, 86] on p "The reality is that most businesses are started by Technicians : people who’ve …" at bounding box center [349, 108] width 269 height 71
click at [303, 89] on p "The reality is that most businesses are started by Technicians : people who’ve …" at bounding box center [349, 108] width 269 height 71
click at [318, 86] on p "The reality is that most businesses are started by Technicians : people who’ve …" at bounding box center [349, 108] width 269 height 71
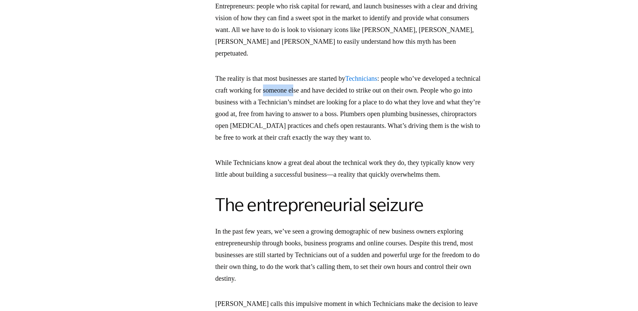
click at [336, 90] on p "The reality is that most businesses are started by Technicians : people who’ve …" at bounding box center [349, 108] width 269 height 71
click at [418, 87] on p "The reality is that most businesses are started by Technicians : people who’ve …" at bounding box center [349, 108] width 269 height 71
click at [415, 89] on p "The reality is that most businesses are started by Technicians : people who’ve …" at bounding box center [349, 108] width 269 height 71
click at [251, 98] on p "The reality is that most businesses are started by Technicians : people who’ve …" at bounding box center [349, 108] width 269 height 71
click at [293, 97] on p "The reality is that most businesses are started by Technicians : people who’ve …" at bounding box center [349, 108] width 269 height 71
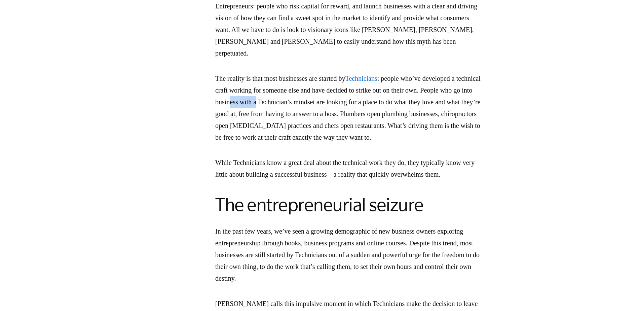
click at [312, 99] on p "The reality is that most businesses are started by Technicians : people who’ve …" at bounding box center [349, 108] width 269 height 71
click at [426, 99] on p "The reality is that most businesses are started by Technicians : people who’ve …" at bounding box center [349, 108] width 269 height 71
click at [420, 101] on p "The reality is that most businesses are started by Technicians : people who’ve …" at bounding box center [349, 108] width 269 height 71
click at [474, 103] on p "The reality is that most businesses are started by Technicians : people who’ve …" at bounding box center [349, 108] width 269 height 71
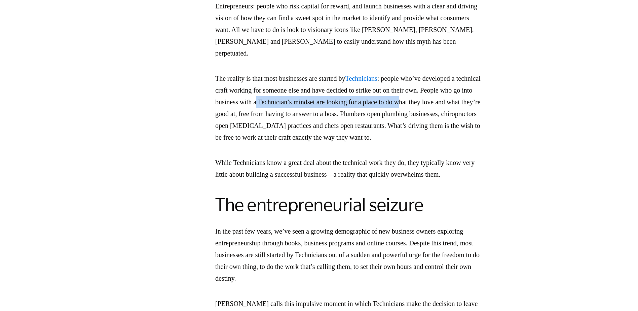
click at [484, 95] on p "The reality is that most businesses are started by Technicians : people who’ve …" at bounding box center [349, 108] width 269 height 71
click at [323, 104] on p "The reality is that most businesses are started by Technicians : people who’ve …" at bounding box center [349, 108] width 269 height 71
click at [429, 98] on p "The reality is that most businesses are started by Technicians : people who’ve …" at bounding box center [349, 108] width 269 height 71
click at [448, 101] on p "The reality is that most businesses are started by Technicians : people who’ve …" at bounding box center [349, 108] width 269 height 71
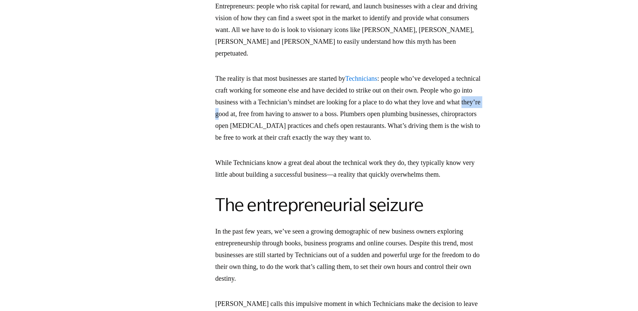
click at [294, 109] on p "The reality is that most businesses are started by Technicians : people who’ve …" at bounding box center [349, 108] width 269 height 71
click at [450, 110] on p "The reality is that most businesses are started by Technicians : people who’ve …" at bounding box center [349, 108] width 269 height 71
click at [300, 94] on p "The reality is that most businesses are started by Technicians : people who’ve …" at bounding box center [349, 108] width 269 height 71
click at [366, 109] on p "The reality is that most businesses are started by Technicians : people who’ve …" at bounding box center [349, 108] width 269 height 71
click at [271, 109] on p "The reality is that most businesses are started by Technicians : people who’ve …" at bounding box center [349, 108] width 269 height 71
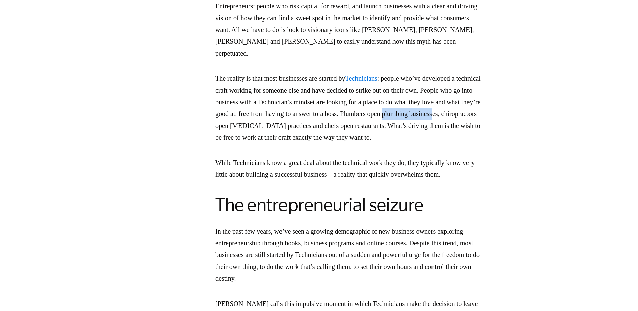
click at [294, 120] on section "When [PERSON_NAME] released his best-selling book, The E-Myth Revisited: Why Mo…" at bounding box center [350, 202] width 484 height 1889
click at [336, 121] on p "The reality is that most businesses are started by Technicians : people who’ve …" at bounding box center [349, 108] width 269 height 71
click at [369, 120] on p "The reality is that most businesses are started by Technicians : people who’ve …" at bounding box center [349, 108] width 269 height 71
click at [381, 120] on p "The reality is that most businesses are started by Technicians : people who’ve …" at bounding box center [349, 108] width 269 height 71
click at [267, 122] on section "When [PERSON_NAME] released his best-selling book, The E-Myth Revisited: Why Mo…" at bounding box center [350, 202] width 484 height 1889
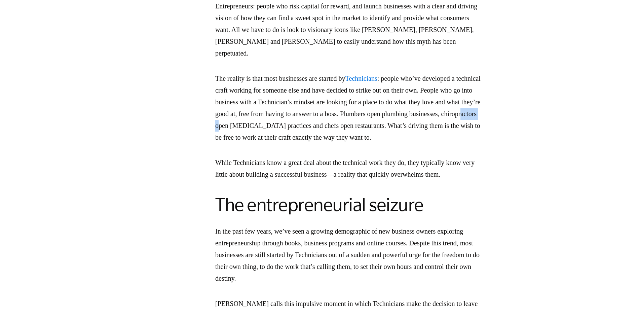
click at [356, 123] on p "The reality is that most businesses are started by Technicians : people who’ve …" at bounding box center [349, 108] width 269 height 71
click at [448, 126] on p "The reality is that most businesses are started by Technicians : people who’ve …" at bounding box center [349, 108] width 269 height 71
click at [449, 124] on p "The reality is that most businesses are started by Technicians : people who’ve …" at bounding box center [349, 108] width 269 height 71
click at [283, 134] on p "The reality is that most businesses are started by Technicians : people who’ve …" at bounding box center [349, 108] width 269 height 71
click at [396, 132] on p "The reality is that most businesses are started by Technicians : people who’ve …" at bounding box center [349, 108] width 269 height 71
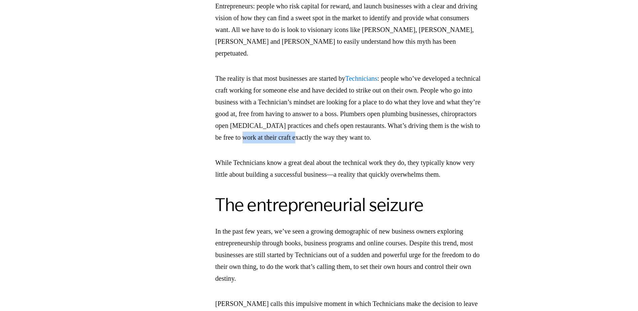
click at [415, 133] on p "The reality is that most businesses are started by Technicians : people who’ve …" at bounding box center [349, 108] width 269 height 71
click at [374, 143] on p "The reality is that most businesses are started by Technicians : people who’ve …" at bounding box center [349, 108] width 269 height 71
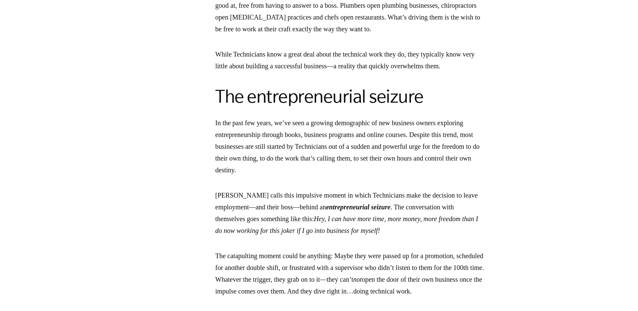
scroll to position [1158, 0]
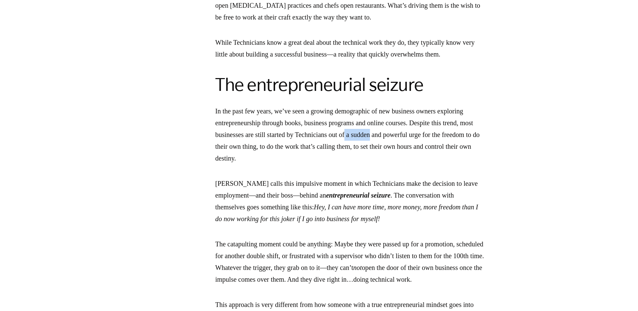
drag, startPoint x: 445, startPoint y: 147, endPoint x: 417, endPoint y: 144, distance: 28.1
click at [417, 144] on p "In the past few years, we’ve seen a growing demographic of new business owners …" at bounding box center [349, 134] width 269 height 59
drag, startPoint x: 417, startPoint y: 144, endPoint x: 423, endPoint y: 162, distance: 19.1
click at [423, 162] on p "In the past few years, we’ve seen a growing demographic of new business owners …" at bounding box center [349, 134] width 269 height 59
drag, startPoint x: 452, startPoint y: 144, endPoint x: 431, endPoint y: 145, distance: 20.9
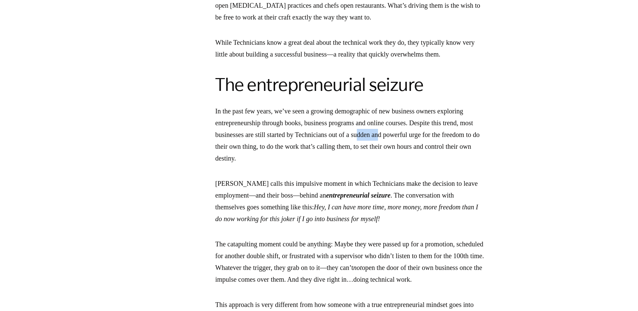
click at [431, 145] on p "In the past few years, we’ve seen a growing demographic of new business owners …" at bounding box center [349, 134] width 269 height 59
drag, startPoint x: 431, startPoint y: 145, endPoint x: 459, endPoint y: 146, distance: 27.9
click at [459, 146] on p "In the past few years, we’ve seen a growing demographic of new business owners …" at bounding box center [349, 134] width 269 height 59
drag, startPoint x: 297, startPoint y: 155, endPoint x: 311, endPoint y: 155, distance: 14.1
click at [311, 155] on p "In the past few years, we’ve seen a growing demographic of new business owners …" at bounding box center [349, 134] width 269 height 59
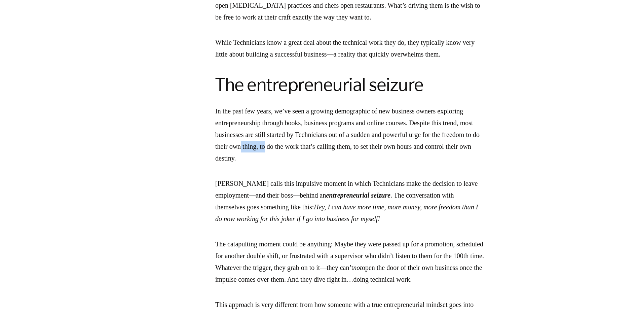
drag, startPoint x: 311, startPoint y: 155, endPoint x: 331, endPoint y: 158, distance: 20.1
click at [331, 158] on p "In the past few years, we’ve seen a growing demographic of new business owners …" at bounding box center [349, 134] width 269 height 59
drag, startPoint x: 331, startPoint y: 158, endPoint x: 383, endPoint y: 158, distance: 52.1
click at [383, 158] on p "In the past few years, we’ve seen a growing demographic of new business owners …" at bounding box center [349, 134] width 269 height 59
drag, startPoint x: 383, startPoint y: 158, endPoint x: 360, endPoint y: 167, distance: 24.7
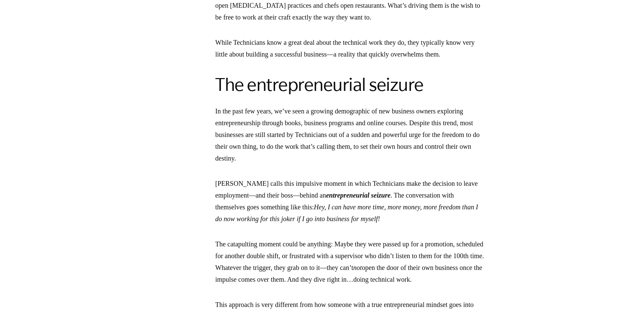
click at [360, 164] on p "In the past few years, we’ve seen a growing demographic of new business owners …" at bounding box center [349, 134] width 269 height 59
drag, startPoint x: 423, startPoint y: 160, endPoint x: 398, endPoint y: 160, distance: 24.9
click at [398, 160] on p "In the past few years, we’ve seen a growing demographic of new business owners …" at bounding box center [349, 134] width 269 height 59
drag, startPoint x: 398, startPoint y: 160, endPoint x: 418, endPoint y: 181, distance: 28.8
click at [418, 181] on div "The time-tested perspective in The E-Myth Revisited has transformed millions of…" at bounding box center [349, 185] width 269 height 1684
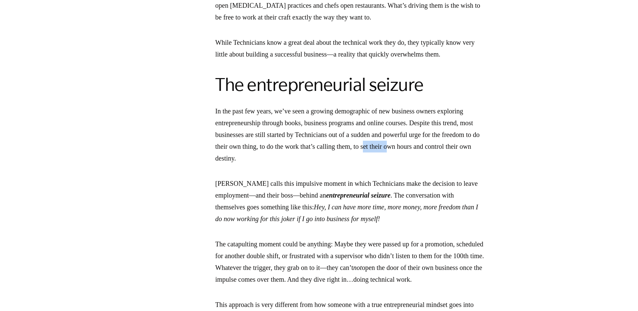
drag, startPoint x: 494, startPoint y: 154, endPoint x: 456, endPoint y: 157, distance: 37.5
click at [456, 157] on p "In the past few years, we’ve seen a growing demographic of new business owners …" at bounding box center [349, 134] width 269 height 59
drag, startPoint x: 251, startPoint y: 172, endPoint x: 258, endPoint y: 171, distance: 7.1
click at [258, 164] on p "In the past few years, we’ve seen a growing demographic of new business owners …" at bounding box center [349, 134] width 269 height 59
drag, startPoint x: 258, startPoint y: 171, endPoint x: 280, endPoint y: 175, distance: 22.2
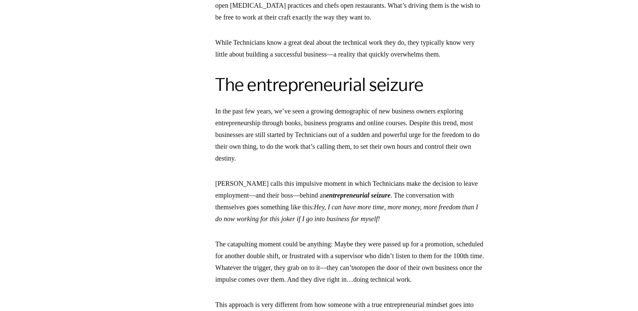
click at [280, 175] on div "The time-tested perspective in The E-Myth Revisited has transformed millions of…" at bounding box center [349, 185] width 269 height 1684
click at [470, 165] on section "When [PERSON_NAME] released his best-selling book, The E-Myth Revisited: Why Mo…" at bounding box center [350, 82] width 484 height 1889
click at [309, 181] on div "The time-tested perspective in The E-Myth Revisited has transformed millions of…" at bounding box center [349, 185] width 269 height 1684
drag, startPoint x: 307, startPoint y: 166, endPoint x: 335, endPoint y: 166, distance: 27.9
click at [335, 164] on p "In the past few years, we’ve seen a growing demographic of new business owners …" at bounding box center [349, 134] width 269 height 59
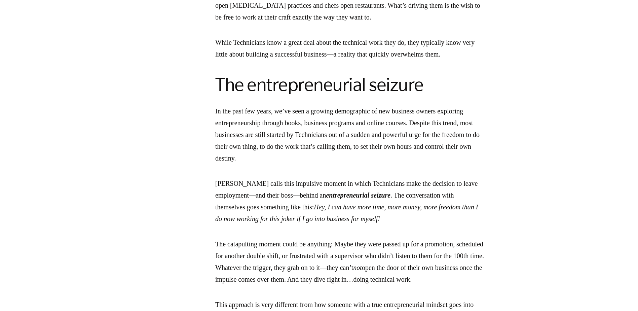
drag, startPoint x: 335, startPoint y: 166, endPoint x: 343, endPoint y: 182, distance: 18.2
click at [348, 178] on div "The time-tested perspective in The E-Myth Revisited has transformed millions of…" at bounding box center [349, 185] width 269 height 1684
drag, startPoint x: 285, startPoint y: 191, endPoint x: 324, endPoint y: 194, distance: 38.4
click at [324, 194] on p "[PERSON_NAME] calls this impulsive moment in which Technicians make the decisio…" at bounding box center [349, 201] width 269 height 47
drag, startPoint x: 324, startPoint y: 194, endPoint x: 344, endPoint y: 191, distance: 20.7
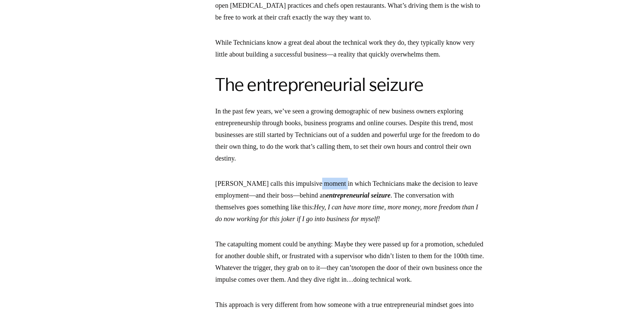
click at [344, 191] on p "[PERSON_NAME] calls this impulsive moment in which Technicians make the decisio…" at bounding box center [349, 201] width 269 height 47
drag, startPoint x: 344, startPoint y: 191, endPoint x: 364, endPoint y: 192, distance: 20.2
click at [364, 192] on p "[PERSON_NAME] calls this impulsive moment in which Technicians make the decisio…" at bounding box center [349, 201] width 269 height 47
drag, startPoint x: 364, startPoint y: 192, endPoint x: 399, endPoint y: 194, distance: 35.1
click at [399, 194] on p "[PERSON_NAME] calls this impulsive moment in which Technicians make the decisio…" at bounding box center [349, 201] width 269 height 47
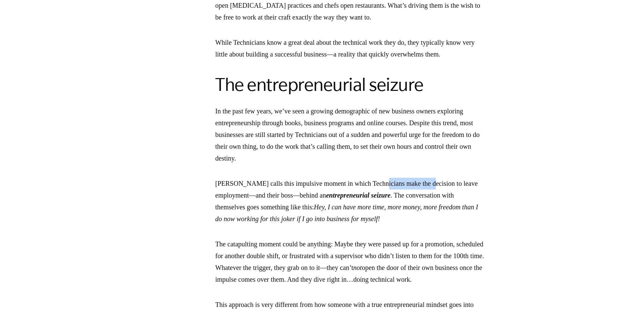
drag, startPoint x: 399, startPoint y: 194, endPoint x: 410, endPoint y: 192, distance: 11.0
click at [410, 192] on p "[PERSON_NAME] calls this impulsive moment in which Technicians make the decisio…" at bounding box center [349, 201] width 269 height 47
drag, startPoint x: 257, startPoint y: 202, endPoint x: 286, endPoint y: 203, distance: 29.6
click at [286, 203] on p "[PERSON_NAME] calls this impulsive moment in which Technicians make the decisio…" at bounding box center [349, 201] width 269 height 47
drag, startPoint x: 286, startPoint y: 203, endPoint x: 313, endPoint y: 203, distance: 26.2
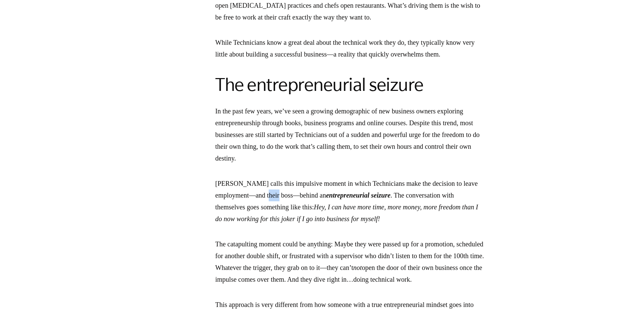
click at [313, 203] on p "[PERSON_NAME] calls this impulsive moment in which Technicians make the decisio…" at bounding box center [349, 201] width 269 height 47
drag, startPoint x: 313, startPoint y: 203, endPoint x: 337, endPoint y: 203, distance: 24.2
click at [337, 203] on p "[PERSON_NAME] calls this impulsive moment in which Technicians make the decisio…" at bounding box center [349, 201] width 269 height 47
drag, startPoint x: 337, startPoint y: 203, endPoint x: 416, endPoint y: 206, distance: 79.8
click at [391, 199] on em "entrepreneurial seizure" at bounding box center [358, 194] width 65 height 7
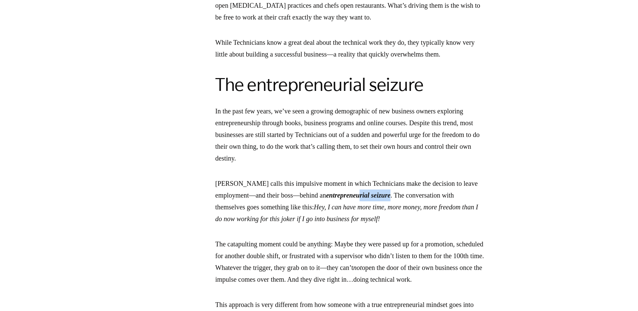
drag, startPoint x: 439, startPoint y: 207, endPoint x: 400, endPoint y: 205, distance: 39.1
click at [391, 199] on em "entrepreneurial seizure" at bounding box center [358, 194] width 65 height 7
drag, startPoint x: 400, startPoint y: 205, endPoint x: 493, endPoint y: 206, distance: 93.5
click at [484, 206] on p "[PERSON_NAME] calls this impulsive moment in which Technicians make the decisio…" at bounding box center [349, 201] width 269 height 47
drag, startPoint x: 328, startPoint y: 204, endPoint x: 444, endPoint y: 204, distance: 116.7
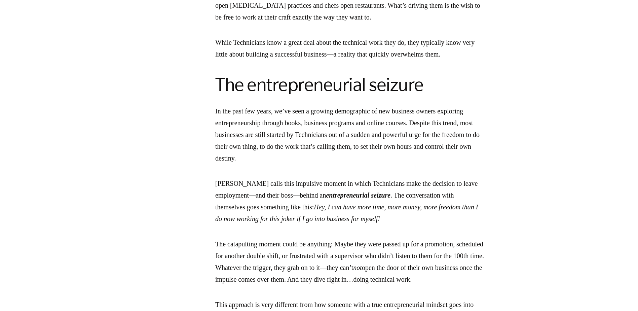
click at [444, 204] on p "[PERSON_NAME] calls this impulsive moment in which Technicians make the decisio…" at bounding box center [349, 201] width 269 height 47
click at [350, 153] on p "In the past few years, we’ve seen a growing demographic of new business owners …" at bounding box center [349, 134] width 269 height 59
click at [267, 162] on p "In the past few years, we’ve seen a growing demographic of new business owners …" at bounding box center [349, 134] width 269 height 59
drag, startPoint x: 385, startPoint y: 121, endPoint x: 368, endPoint y: 122, distance: 16.2
click at [368, 122] on p "In the past few years, we’ve seen a growing demographic of new business owners …" at bounding box center [349, 134] width 269 height 59
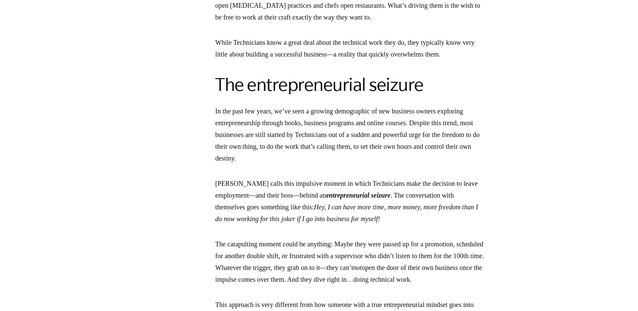
drag, startPoint x: 368, startPoint y: 122, endPoint x: 284, endPoint y: 134, distance: 85.7
click at [284, 134] on p "In the past few years, we’ve seen a growing demographic of new business owners …" at bounding box center [349, 134] width 269 height 59
drag, startPoint x: 455, startPoint y: 94, endPoint x: 213, endPoint y: 105, distance: 242.4
click at [213, 105] on section "When [PERSON_NAME] released his best-selling book, The E-Myth Revisited: Why Mo…" at bounding box center [350, 82] width 484 height 1889
drag, startPoint x: 351, startPoint y: 117, endPoint x: 353, endPoint y: 127, distance: 10.4
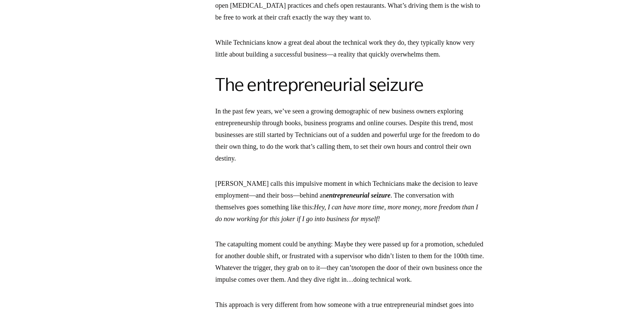
click at [353, 127] on p "In the past few years, we’ve seen a growing demographic of new business owners …" at bounding box center [349, 134] width 269 height 59
drag, startPoint x: 353, startPoint y: 127, endPoint x: 349, endPoint y: 172, distance: 45.3
click at [350, 164] on p "In the past few years, we’ve seen a growing demographic of new business owners …" at bounding box center [349, 134] width 269 height 59
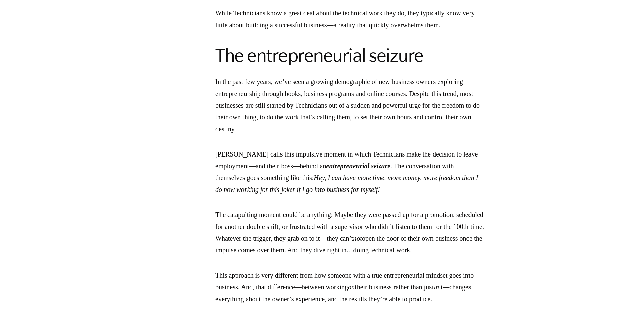
scroll to position [1226, 0]
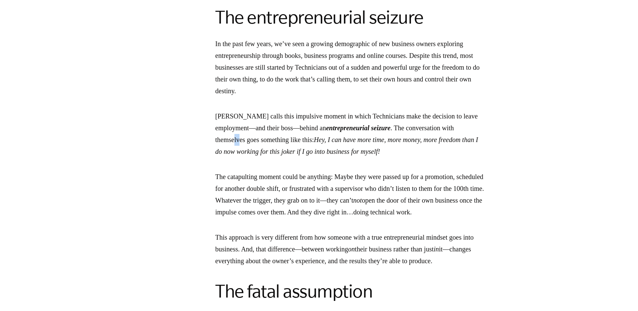
drag, startPoint x: 280, startPoint y: 147, endPoint x: 299, endPoint y: 154, distance: 20.2
click at [299, 154] on p "[PERSON_NAME] calls this impulsive moment in which Technicians make the decisio…" at bounding box center [349, 133] width 269 height 47
click at [313, 190] on p "The catapulting moment could be anything: Maybe they were passed up for a promo…" at bounding box center [349, 194] width 269 height 47
drag, startPoint x: 424, startPoint y: 147, endPoint x: 382, endPoint y: 147, distance: 42.1
click at [382, 147] on em "Hey, I can have more time, more money, more freedom than I do now working for t…" at bounding box center [346, 145] width 263 height 19
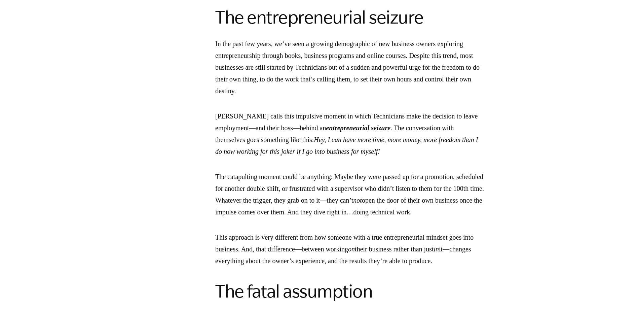
drag, startPoint x: 382, startPoint y: 147, endPoint x: 395, endPoint y: 166, distance: 22.5
click at [395, 166] on div "The time-tested perspective in The E-Myth Revisited has transformed millions of…" at bounding box center [349, 118] width 269 height 1684
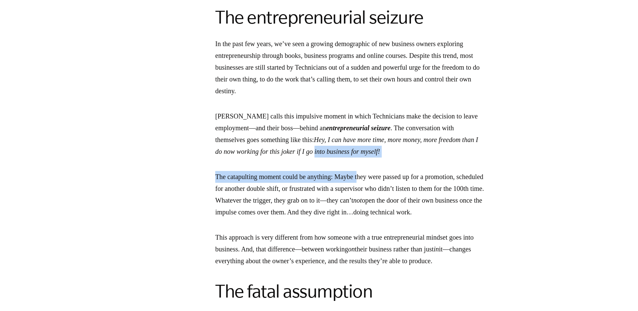
drag, startPoint x: 395, startPoint y: 166, endPoint x: 475, endPoint y: 165, distance: 80.7
click at [474, 157] on p "[PERSON_NAME] calls this impulsive moment in which Technicians make the decisio…" at bounding box center [349, 133] width 269 height 47
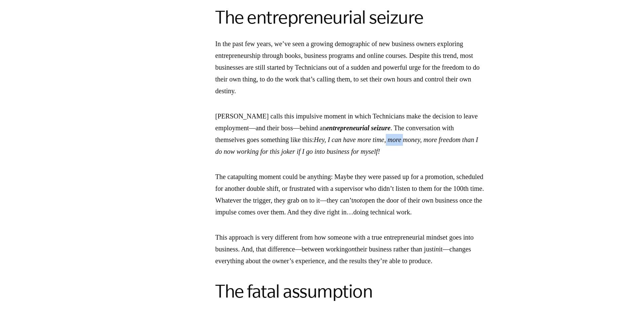
drag, startPoint x: 449, startPoint y: 149, endPoint x: 441, endPoint y: 151, distance: 8.1
click at [441, 151] on em "Hey, I can have more time, more money, more freedom than I do now working for t…" at bounding box center [346, 145] width 263 height 19
drag, startPoint x: 279, startPoint y: 168, endPoint x: 287, endPoint y: 166, distance: 8.5
click at [287, 166] on section "When [PERSON_NAME] released his best-selling book, The E-Myth Revisited: Why Mo…" at bounding box center [350, 15] width 484 height 1889
drag, startPoint x: 287, startPoint y: 166, endPoint x: 350, endPoint y: 169, distance: 63.3
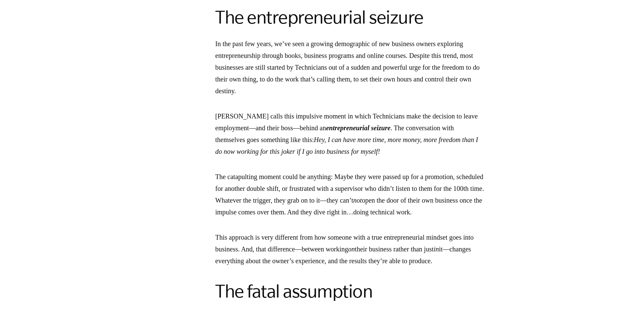
click at [350, 169] on div "The time-tested perspective in The E-Myth Revisited has transformed millions of…" at bounding box center [349, 118] width 269 height 1684
drag, startPoint x: 501, startPoint y: 150, endPoint x: 479, endPoint y: 152, distance: 22.3
click at [479, 152] on p "[PERSON_NAME] calls this impulsive moment in which Technicians make the decisio…" at bounding box center [349, 133] width 269 height 47
drag, startPoint x: 280, startPoint y: 161, endPoint x: 287, endPoint y: 161, distance: 6.8
click at [287, 155] on em "Hey, I can have more time, more money, more freedom than I do now working for t…" at bounding box center [346, 145] width 263 height 19
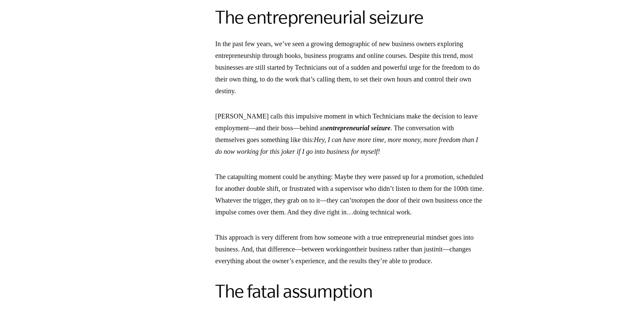
drag, startPoint x: 287, startPoint y: 161, endPoint x: 317, endPoint y: 171, distance: 31.3
click at [317, 171] on div "The time-tested perspective in The E-Myth Revisited has transformed millions of…" at bounding box center [349, 118] width 269 height 1684
drag, startPoint x: 371, startPoint y: 158, endPoint x: 337, endPoint y: 159, distance: 33.7
click at [337, 155] on em "Hey, I can have more time, more money, more freedom than I do now working for t…" at bounding box center [346, 145] width 263 height 19
drag, startPoint x: 337, startPoint y: 159, endPoint x: 417, endPoint y: 174, distance: 81.8
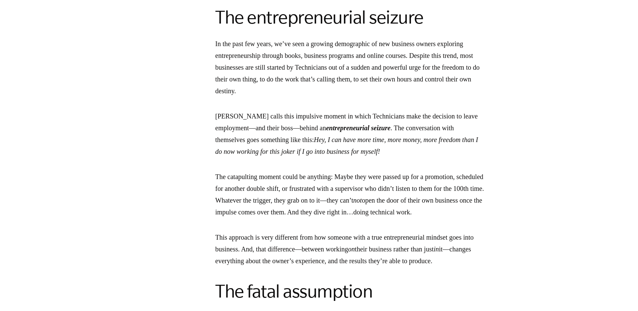
click at [417, 174] on div "The time-tested perspective in The E-Myth Revisited has transformed millions of…" at bounding box center [349, 118] width 269 height 1684
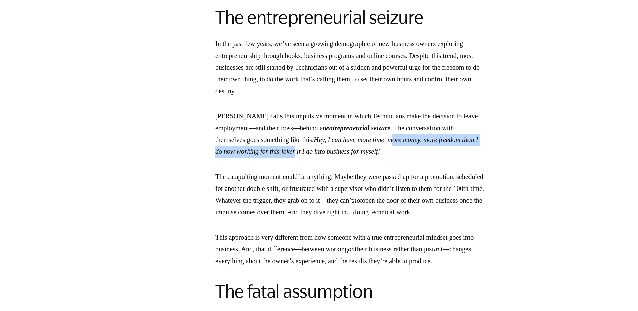
drag, startPoint x: 450, startPoint y: 151, endPoint x: 374, endPoint y: 158, distance: 76.0
click at [374, 155] on em "Hey, I can have more time, more money, more freedom than I do now working for t…" at bounding box center [346, 145] width 263 height 19
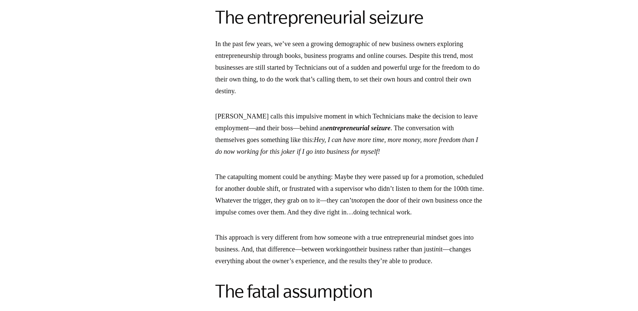
drag, startPoint x: 374, startPoint y: 158, endPoint x: 390, endPoint y: 200, distance: 44.9
click at [390, 200] on p "The catapulting moment could be anything: Maybe they were passed up for a promo…" at bounding box center [349, 194] width 269 height 47
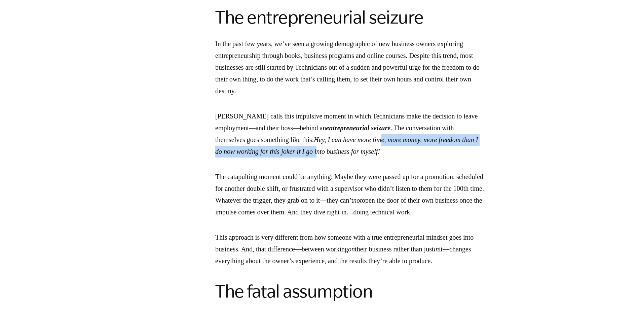
drag, startPoint x: 440, startPoint y: 151, endPoint x: 398, endPoint y: 155, distance: 41.9
click at [398, 155] on p "[PERSON_NAME] calls this impulsive moment in which Technicians make the decisio…" at bounding box center [349, 133] width 269 height 47
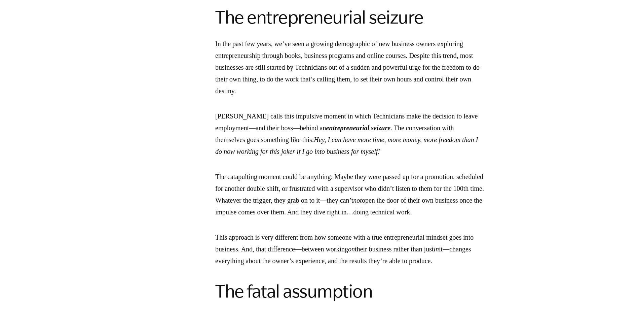
drag, startPoint x: 398, startPoint y: 155, endPoint x: 410, endPoint y: 188, distance: 35.4
click at [411, 192] on p "The catapulting moment could be anything: Maybe they were passed up for a promo…" at bounding box center [349, 194] width 269 height 47
drag, startPoint x: 406, startPoint y: 151, endPoint x: 399, endPoint y: 152, distance: 6.9
click at [399, 152] on p "[PERSON_NAME] calls this impulsive moment in which Technicians make the decisio…" at bounding box center [349, 133] width 269 height 47
drag, startPoint x: 399, startPoint y: 152, endPoint x: 386, endPoint y: 174, distance: 25.5
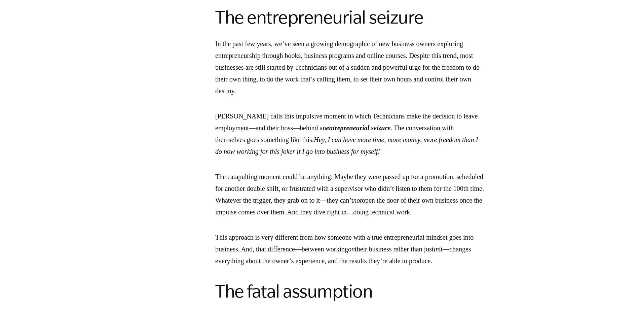
click at [386, 179] on p "The catapulting moment could be anything: Maybe they were passed up for a promo…" at bounding box center [349, 194] width 269 height 47
click at [426, 147] on p "[PERSON_NAME] calls this impulsive moment in which Technicians make the decisio…" at bounding box center [349, 133] width 269 height 47
drag, startPoint x: 426, startPoint y: 147, endPoint x: 442, endPoint y: 162, distance: 22.4
click at [429, 172] on div "The time-tested perspective in The E-Myth Revisited has transformed millions of…" at bounding box center [349, 118] width 269 height 1684
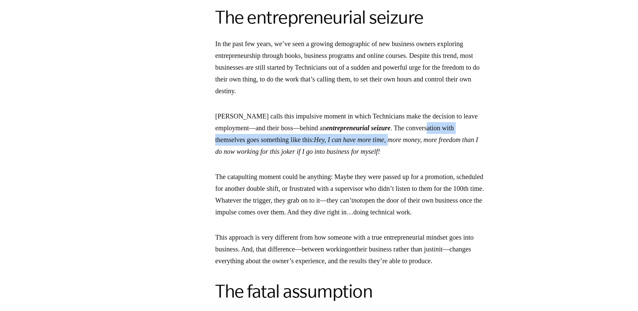
drag, startPoint x: 464, startPoint y: 144, endPoint x: 438, endPoint y: 148, distance: 26.5
click at [438, 148] on p "[PERSON_NAME] calls this impulsive moment in which Technicians make the decisio…" at bounding box center [349, 133] width 269 height 47
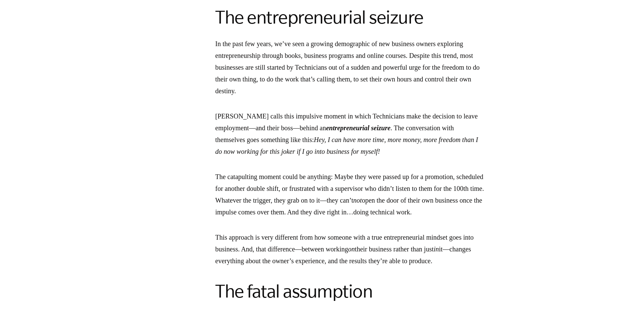
drag, startPoint x: 438, startPoint y: 148, endPoint x: 384, endPoint y: 181, distance: 63.8
click at [384, 181] on div "The time-tested perspective in The E-Myth Revisited has transformed millions of…" at bounding box center [349, 118] width 269 height 1684
drag, startPoint x: 273, startPoint y: 162, endPoint x: 292, endPoint y: 160, distance: 18.3
click at [292, 155] on em "Hey, I can have more time, more money, more freedom than I do now working for t…" at bounding box center [346, 145] width 263 height 19
drag, startPoint x: 292, startPoint y: 160, endPoint x: 295, endPoint y: 162, distance: 4.4
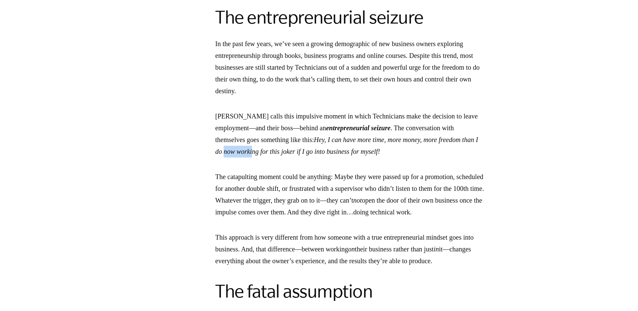
click at [295, 155] on em "Hey, I can have more time, more money, more freedom than I do now working for t…" at bounding box center [346, 145] width 263 height 19
drag, startPoint x: 295, startPoint y: 162, endPoint x: 312, endPoint y: 174, distance: 20.0
click at [312, 174] on div "The time-tested perspective in The E-Myth Revisited has transformed millions of…" at bounding box center [349, 118] width 269 height 1684
drag, startPoint x: 301, startPoint y: 163, endPoint x: 330, endPoint y: 161, distance: 29.7
click at [330, 155] on em "Hey, I can have more time, more money, more freedom than I do now working for t…" at bounding box center [346, 145] width 263 height 19
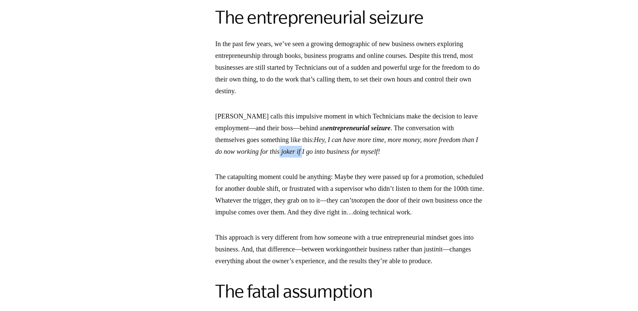
drag, startPoint x: 330, startPoint y: 161, endPoint x: 356, endPoint y: 162, distance: 25.6
click at [356, 155] on em "Hey, I can have more time, more money, more freedom than I do now working for t…" at bounding box center [346, 145] width 263 height 19
drag, startPoint x: 356, startPoint y: 162, endPoint x: 415, endPoint y: 164, distance: 59.2
click at [415, 157] on p "[PERSON_NAME] calls this impulsive moment in which Technicians make the decisio…" at bounding box center [349, 133] width 269 height 47
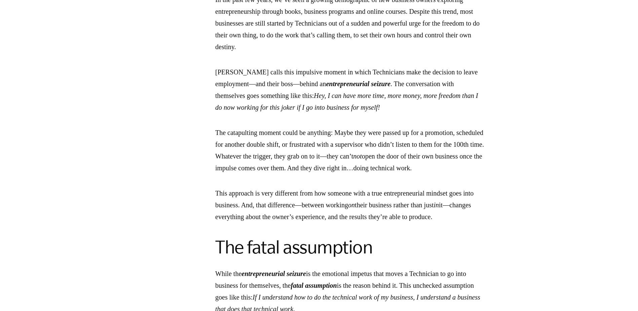
scroll to position [1278, 0]
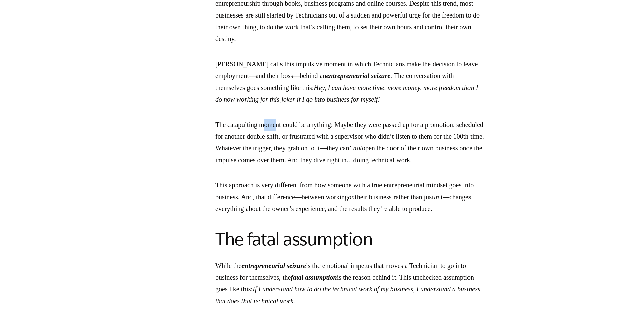
drag, startPoint x: 302, startPoint y: 134, endPoint x: 307, endPoint y: 134, distance: 5.0
click at [307, 134] on p "The catapulting moment could be anything: Maybe they were passed up for a promo…" at bounding box center [349, 142] width 269 height 47
drag, startPoint x: 307, startPoint y: 134, endPoint x: 305, endPoint y: 137, distance: 4.4
click at [305, 137] on p "The catapulting moment could be anything: Maybe they were passed up for a promo…" at bounding box center [349, 142] width 269 height 47
drag, startPoint x: 305, startPoint y: 137, endPoint x: 266, endPoint y: 146, distance: 39.9
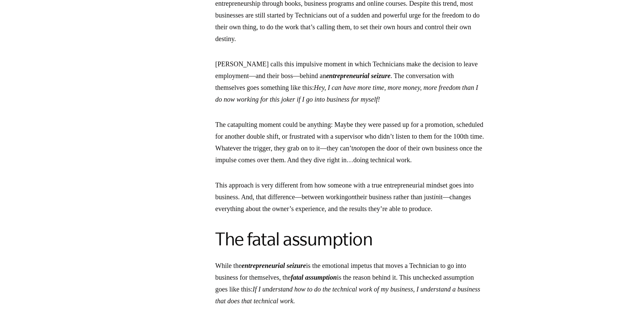
click at [266, 146] on p "The catapulting moment could be anything: Maybe they were passed up for a promo…" at bounding box center [349, 142] width 269 height 47
drag, startPoint x: 266, startPoint y: 146, endPoint x: 278, endPoint y: 132, distance: 18.1
drag, startPoint x: 278, startPoint y: 132, endPoint x: 379, endPoint y: 139, distance: 101.1
click at [379, 139] on p "The catapulting moment could be anything: Maybe they were passed up for a promo…" at bounding box center [349, 142] width 269 height 47
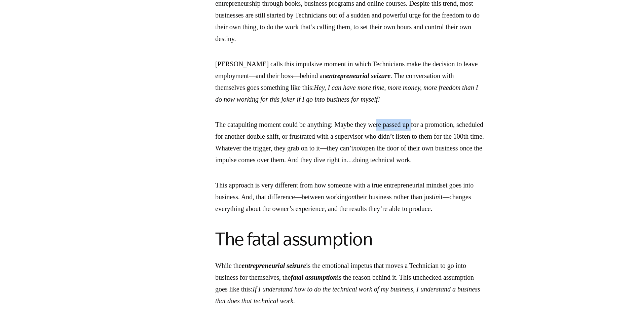
drag, startPoint x: 452, startPoint y: 130, endPoint x: 409, endPoint y: 136, distance: 43.4
click at [409, 136] on p "The catapulting moment could be anything: Maybe they were passed up for a promo…" at bounding box center [349, 142] width 269 height 47
drag, startPoint x: 409, startPoint y: 136, endPoint x: 339, endPoint y: 151, distance: 72.2
click at [339, 151] on p "The catapulting moment could be anything: Maybe they were passed up for a promo…" at bounding box center [349, 142] width 269 height 47
drag, startPoint x: 382, startPoint y: 133, endPoint x: 510, endPoint y: 131, distance: 128.2
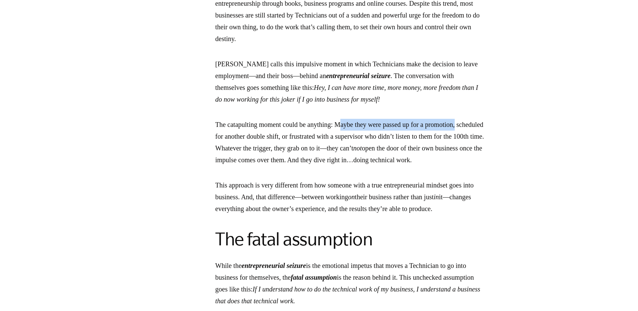
drag, startPoint x: 510, startPoint y: 131, endPoint x: 429, endPoint y: 149, distance: 82.7
click at [461, 147] on p "The catapulting moment could be anything: Maybe they were passed up for a promo…" at bounding box center [349, 142] width 269 height 47
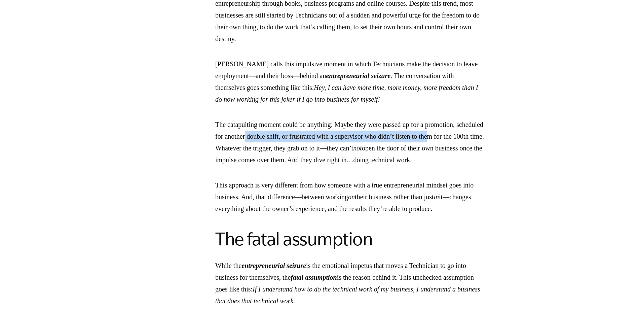
drag, startPoint x: 248, startPoint y: 150, endPoint x: 303, endPoint y: 145, distance: 54.7
click at [303, 145] on p "The catapulting moment could be anything: Maybe they were passed up for a promo…" at bounding box center [349, 142] width 269 height 47
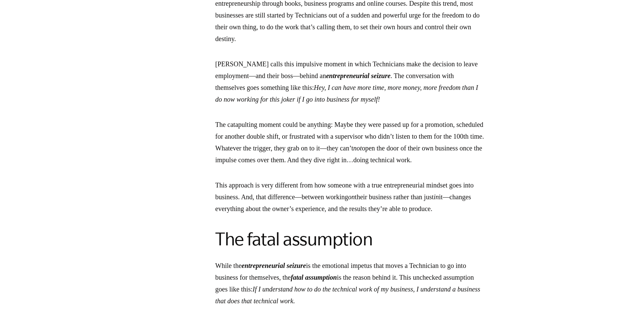
drag, startPoint x: 303, startPoint y: 145, endPoint x: 374, endPoint y: 139, distance: 71.9
click at [320, 151] on p "The catapulting moment could be anything: Maybe they were passed up for a promo…" at bounding box center [349, 142] width 269 height 47
drag, startPoint x: 368, startPoint y: 135, endPoint x: 426, endPoint y: 130, distance: 57.7
click at [426, 130] on p "The catapulting moment could be anything: Maybe they were passed up for a promo…" at bounding box center [349, 142] width 269 height 47
drag, startPoint x: 426, startPoint y: 130, endPoint x: 345, endPoint y: 144, distance: 82.0
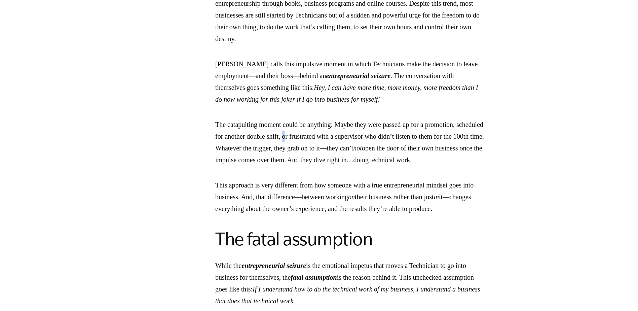
click at [345, 144] on p "The catapulting moment could be anything: Maybe they were passed up for a promo…" at bounding box center [349, 142] width 269 height 47
click at [402, 162] on p "The catapulting moment could be anything: Maybe they were passed up for a promo…" at bounding box center [349, 142] width 269 height 47
drag, startPoint x: 336, startPoint y: 145, endPoint x: 306, endPoint y: 147, distance: 30.3
click at [306, 147] on p "The catapulting moment could be anything: Maybe they were passed up for a promo…" at bounding box center [349, 142] width 269 height 47
drag, startPoint x: 306, startPoint y: 147, endPoint x: 284, endPoint y: 157, distance: 23.6
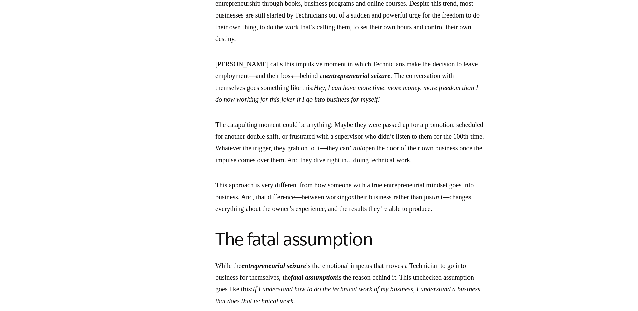
click at [286, 157] on p "The catapulting moment could be anything: Maybe they were passed up for a promo…" at bounding box center [349, 142] width 269 height 47
click at [340, 147] on p "The catapulting moment could be anything: Maybe they were passed up for a promo…" at bounding box center [349, 142] width 269 height 47
click at [333, 151] on p "The catapulting moment could be anything: Maybe they were passed up for a promo…" at bounding box center [349, 142] width 269 height 47
click at [338, 144] on p "The catapulting moment could be anything: Maybe they were passed up for a promo…" at bounding box center [349, 142] width 269 height 47
click at [337, 151] on p "The catapulting moment could be anything: Maybe they were passed up for a promo…" at bounding box center [349, 142] width 269 height 47
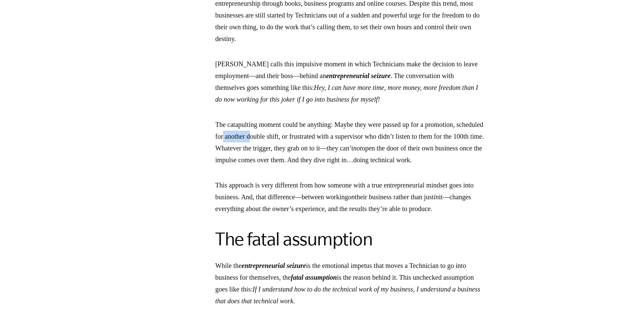
click at [309, 146] on p "The catapulting moment could be anything: Maybe they were passed up for a promo…" at bounding box center [349, 142] width 269 height 47
click at [340, 150] on p "The catapulting moment could be anything: Maybe they were passed up for a promo…" at bounding box center [349, 142] width 269 height 47
click at [376, 144] on p "The catapulting moment could be anything: Maybe they were passed up for a promo…" at bounding box center [349, 142] width 269 height 47
click at [261, 159] on p "The catapulting moment could be anything: Maybe they were passed up for a promo…" at bounding box center [349, 142] width 269 height 47
click at [269, 166] on p "The catapulting moment could be anything: Maybe they were passed up for a promo…" at bounding box center [349, 142] width 269 height 47
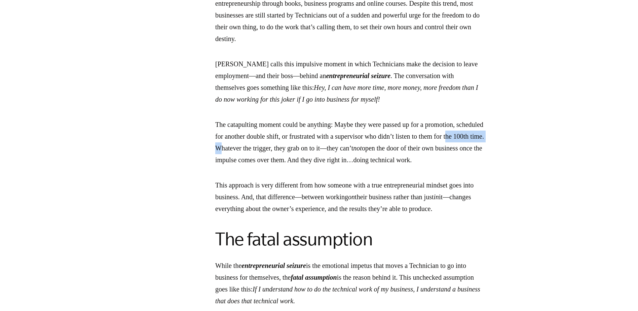
click at [268, 159] on p "The catapulting moment could be anything: Maybe they were passed up for a promo…" at bounding box center [349, 142] width 269 height 47
click at [260, 166] on p "The catapulting moment could be anything: Maybe they were passed up for a promo…" at bounding box center [349, 142] width 269 height 47
click at [350, 157] on p "The catapulting moment could be anything: Maybe they were passed up for a promo…" at bounding box center [349, 142] width 269 height 47
click at [360, 158] on p "The catapulting moment could be anything: Maybe they were passed up for a promo…" at bounding box center [349, 142] width 269 height 47
click at [385, 162] on p "The catapulting moment could be anything: Maybe they were passed up for a promo…" at bounding box center [349, 142] width 269 height 47
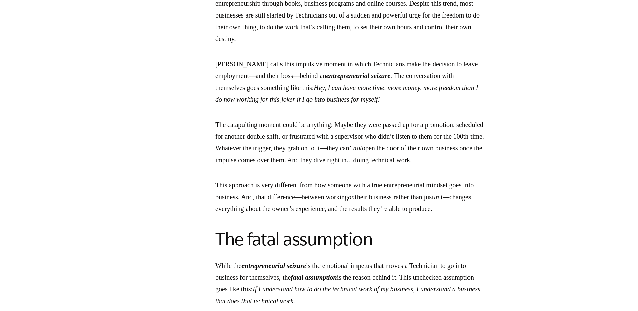
click at [394, 166] on p "The catapulting moment could be anything: Maybe they were passed up for a promo…" at bounding box center [349, 142] width 269 height 47
click at [401, 134] on p "The catapulting moment could be anything: Maybe they were passed up for a promo…" at bounding box center [349, 142] width 269 height 47
click at [258, 132] on p "The catapulting moment could be anything: Maybe they were passed up for a promo…" at bounding box center [349, 142] width 269 height 47
click at [354, 148] on p "The catapulting moment could be anything: Maybe they were passed up for a promo…" at bounding box center [349, 142] width 269 height 47
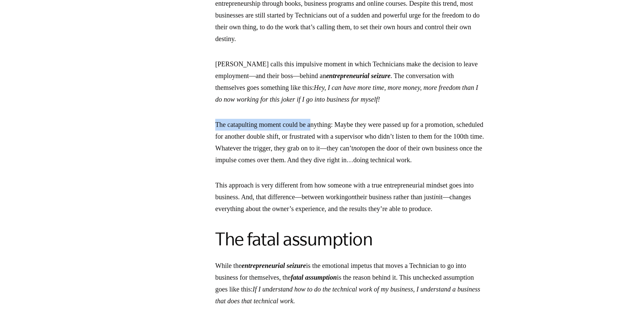
click at [402, 135] on p "The catapulting moment could be anything: Maybe they were passed up for a promo…" at bounding box center [349, 142] width 269 height 47
click at [387, 145] on p "The catapulting moment could be anything: Maybe they were passed up for a promo…" at bounding box center [349, 142] width 269 height 47
click at [448, 154] on p "The catapulting moment could be anything: Maybe they were passed up for a promo…" at bounding box center [349, 142] width 269 height 47
click at [362, 152] on em "not" at bounding box center [357, 147] width 9 height 7
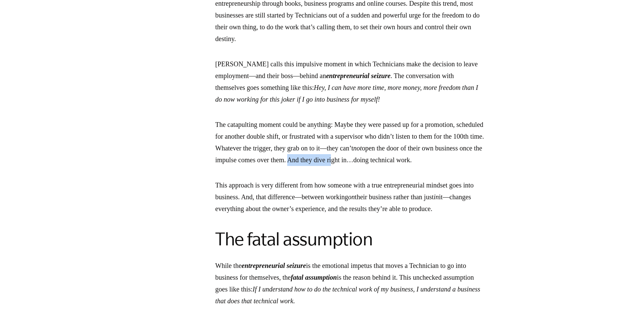
click at [473, 166] on p "The catapulting moment could be anything: Maybe they were passed up for a promo…" at bounding box center [349, 142] width 269 height 47
click at [417, 197] on div "The time-tested perspective in The E-Myth Revisited has transformed millions of…" at bounding box center [349, 66] width 269 height 1684
click at [299, 203] on p "This approach is very different from how someone with a true entrepreneurial mi…" at bounding box center [349, 196] width 269 height 35
click at [338, 205] on p "This approach is very different from how someone with a true entrepreneurial mi…" at bounding box center [349, 196] width 269 height 35
click at [386, 204] on p "This approach is very different from how someone with a true entrepreneurial mi…" at bounding box center [349, 196] width 269 height 35
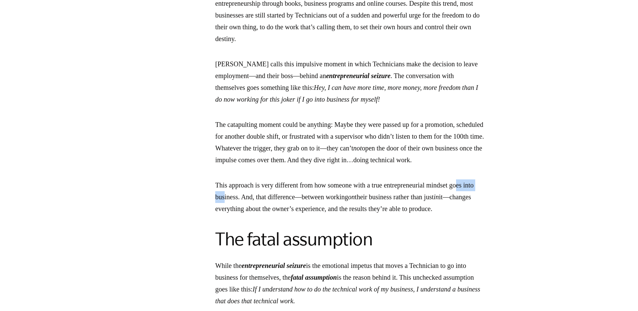
click at [277, 215] on p "This approach is very different from how someone with a true entrepreneurial mi…" at bounding box center [349, 196] width 269 height 35
click at [295, 215] on p "This approach is very different from how someone with a true entrepreneurial mi…" at bounding box center [349, 196] width 269 height 35
click at [317, 215] on p "This approach is very different from how someone with a true entrepreneurial mi…" at bounding box center [349, 196] width 269 height 35
click at [324, 215] on p "This approach is very different from how someone with a true entrepreneurial mi…" at bounding box center [349, 196] width 269 height 35
click at [360, 215] on p "This approach is very different from how someone with a true entrepreneurial mi…" at bounding box center [349, 196] width 269 height 35
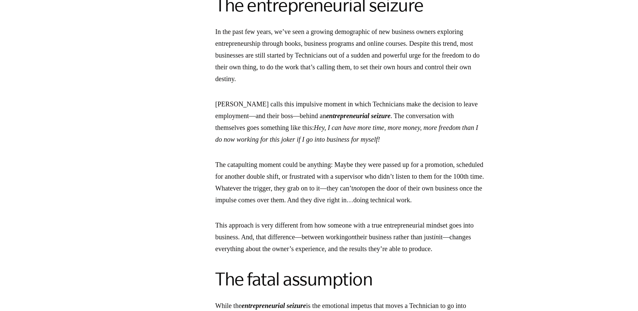
scroll to position [1242, 0]
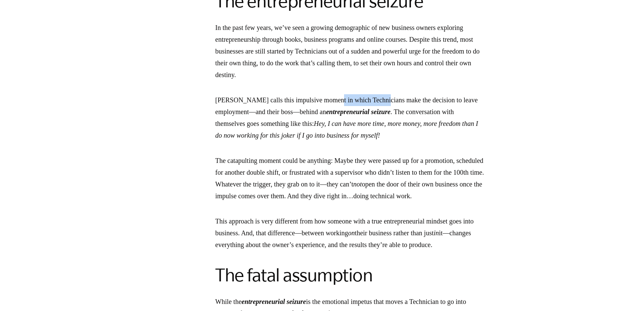
drag, startPoint x: 413, startPoint y: 112, endPoint x: 360, endPoint y: 108, distance: 53.3
click at [360, 108] on p "[PERSON_NAME] calls this impulsive moment in which Technicians make the decisio…" at bounding box center [349, 117] width 269 height 47
drag, startPoint x: 360, startPoint y: 108, endPoint x: 325, endPoint y: 132, distance: 42.6
click at [325, 132] on p "[PERSON_NAME] calls this impulsive moment in which Technicians make the decisio…" at bounding box center [349, 117] width 269 height 47
drag, startPoint x: 465, startPoint y: 205, endPoint x: 234, endPoint y: 130, distance: 242.7
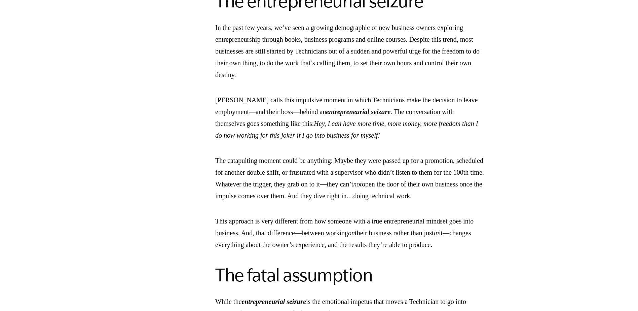
click at [465, 202] on p "The catapulting moment could be anything: Maybe they were passed up for a promo…" at bounding box center [349, 178] width 269 height 47
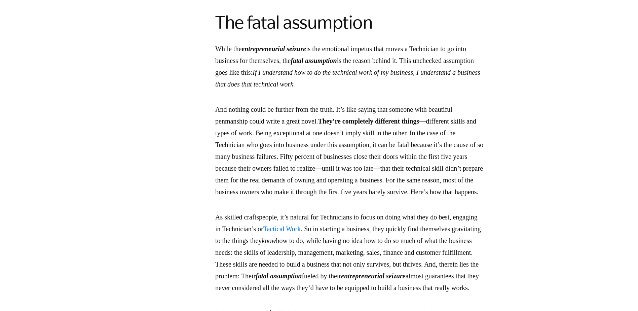
scroll to position [1498, 0]
